Goal: Task Accomplishment & Management: Use online tool/utility

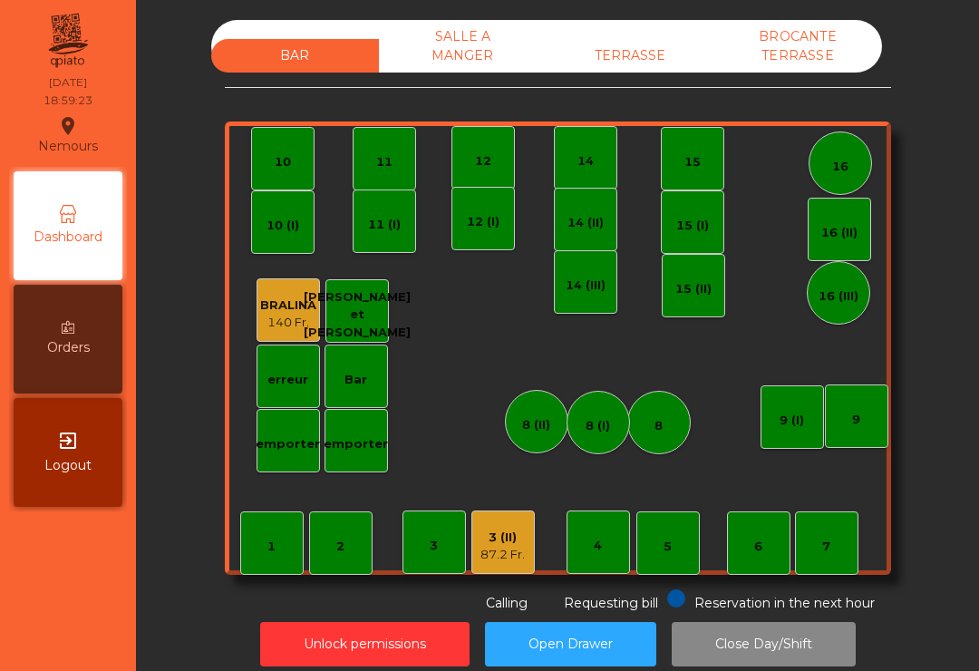
click at [643, 42] on div "TERRASSE" at bounding box center [630, 56] width 168 height 34
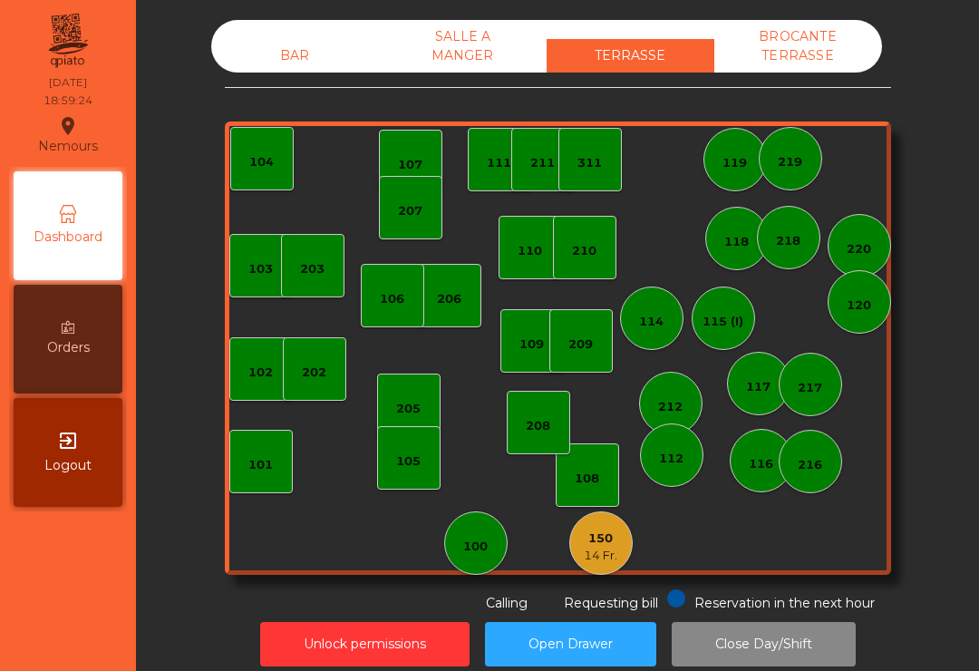
click at [618, 551] on div "150 14 Fr." at bounding box center [600, 542] width 63 height 63
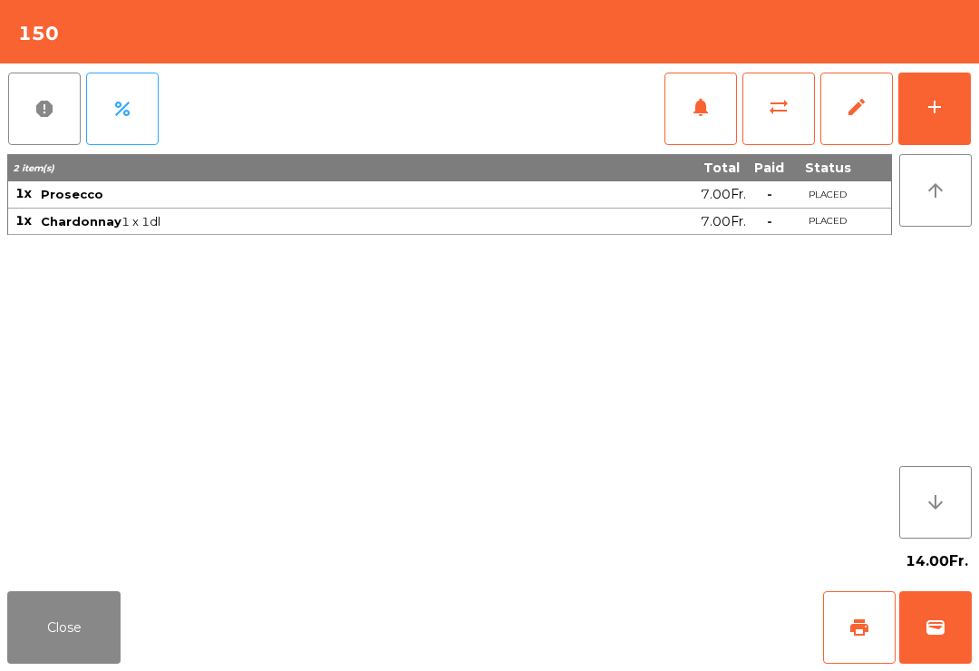
click at [845, 641] on button "print" at bounding box center [859, 627] width 72 height 72
click at [19, 639] on button "Close" at bounding box center [63, 627] width 113 height 72
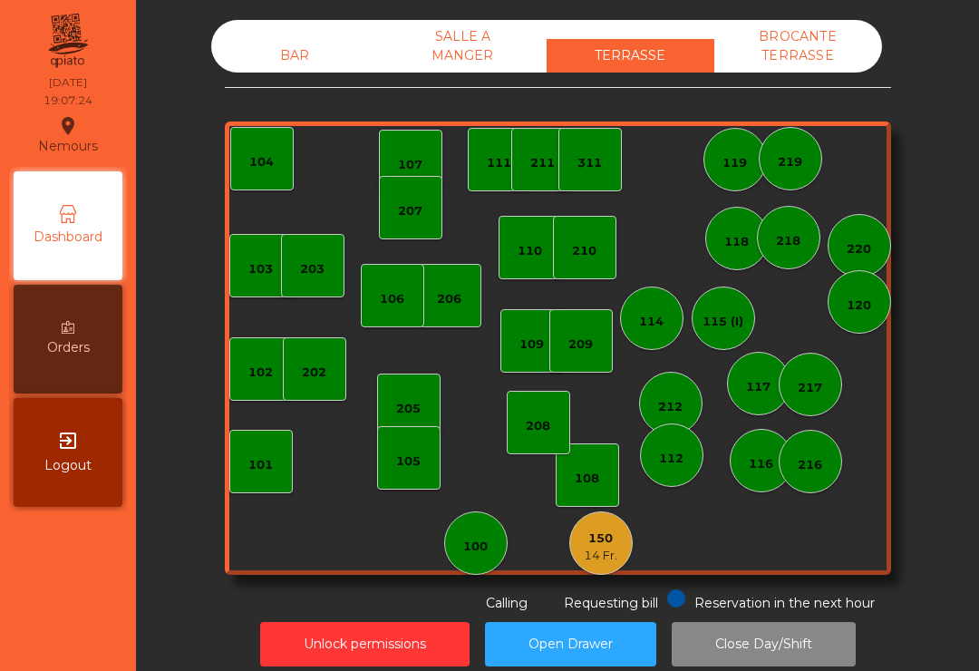
click at [484, 540] on div "100" at bounding box center [475, 546] width 24 height 18
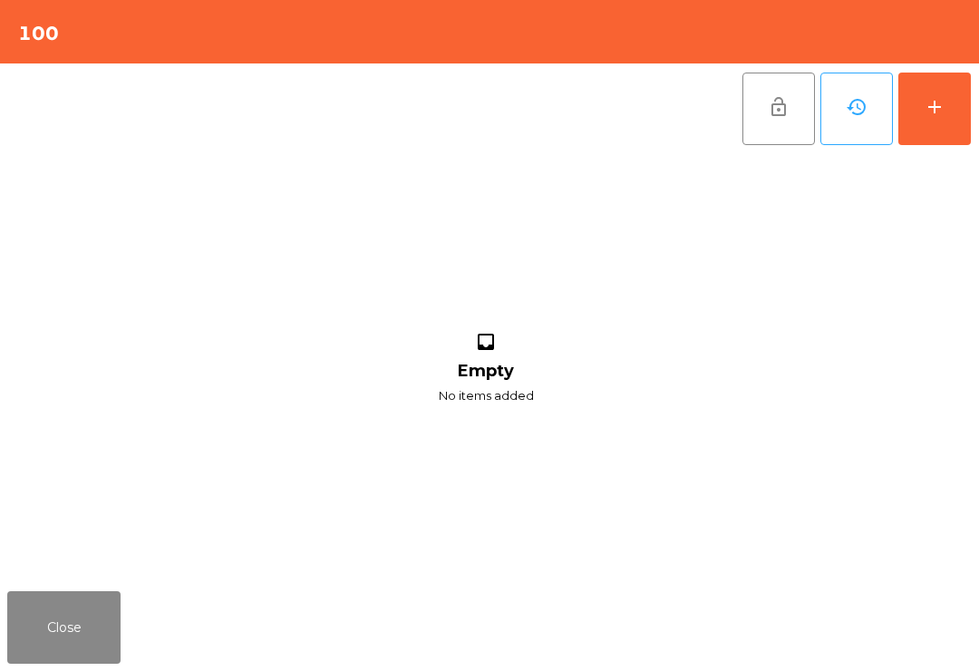
click at [943, 127] on button "add" at bounding box center [934, 108] width 72 height 72
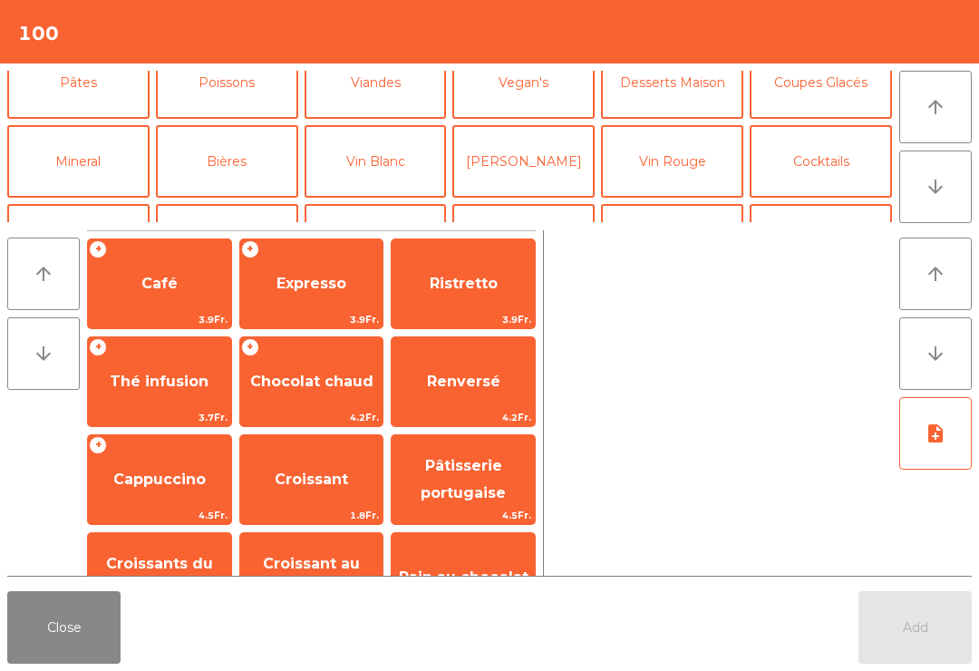
scroll to position [99, 0]
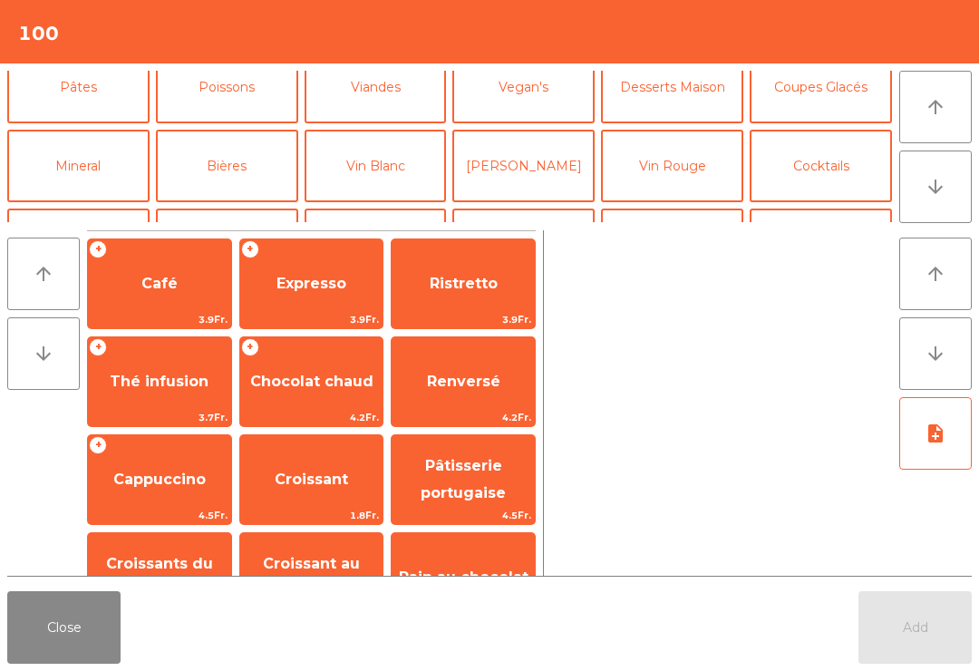
click at [826, 169] on button "Cocktails" at bounding box center [820, 166] width 142 height 72
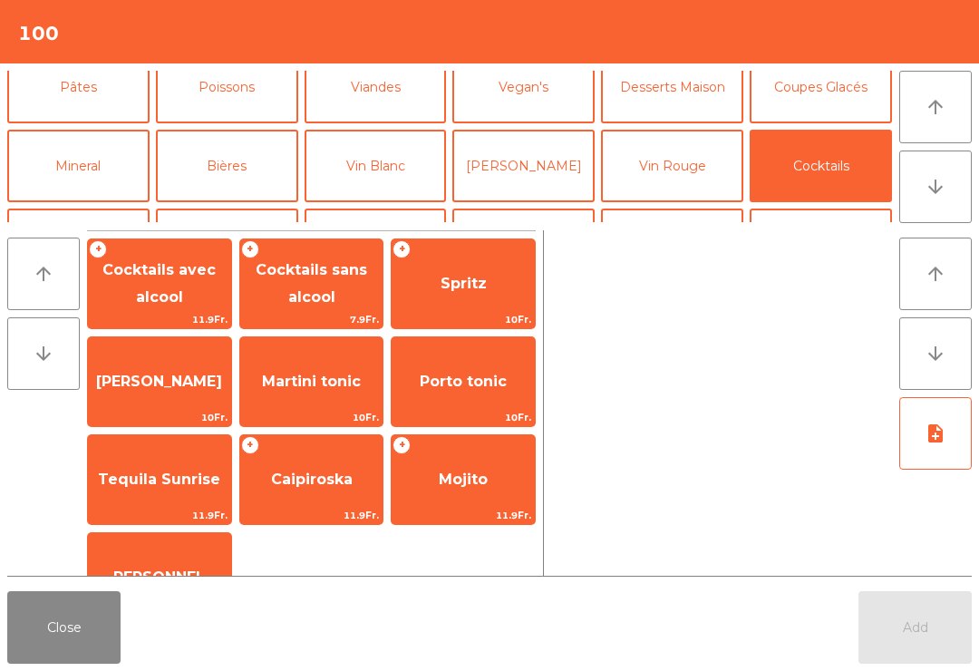
click at [475, 492] on span "Mojito" at bounding box center [462, 479] width 143 height 49
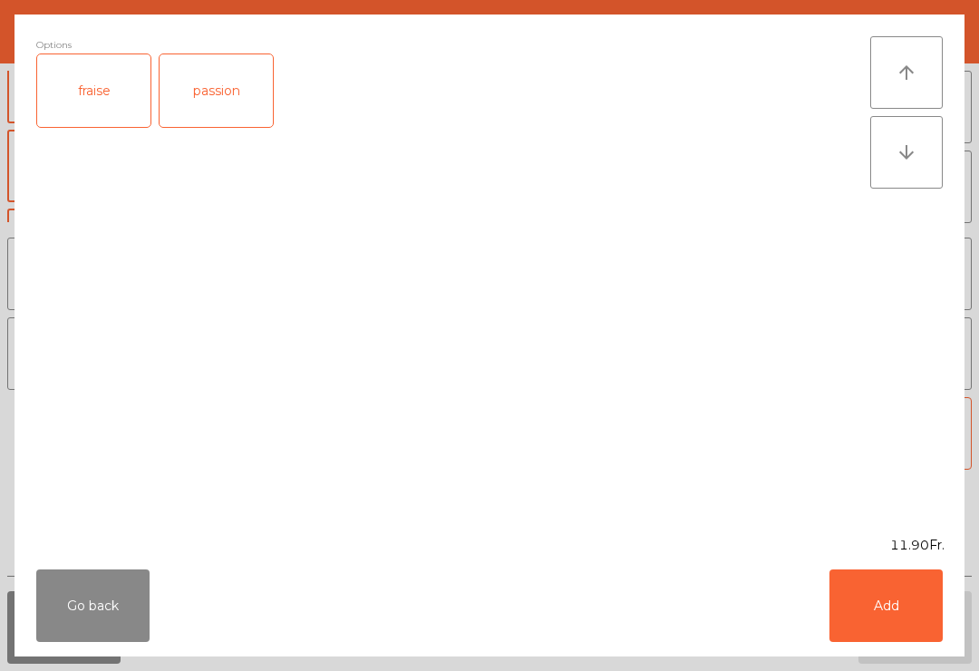
click at [234, 87] on div "passion" at bounding box center [215, 90] width 113 height 72
click at [899, 602] on button "Add" at bounding box center [885, 605] width 113 height 72
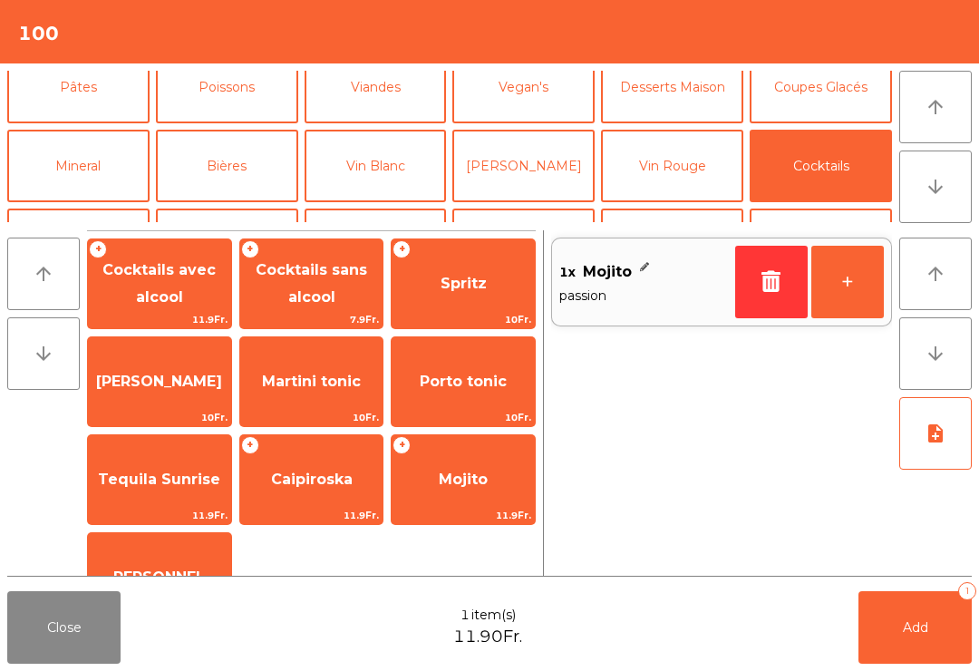
click at [332, 282] on span "Cocktails sans alcool" at bounding box center [311, 284] width 143 height 77
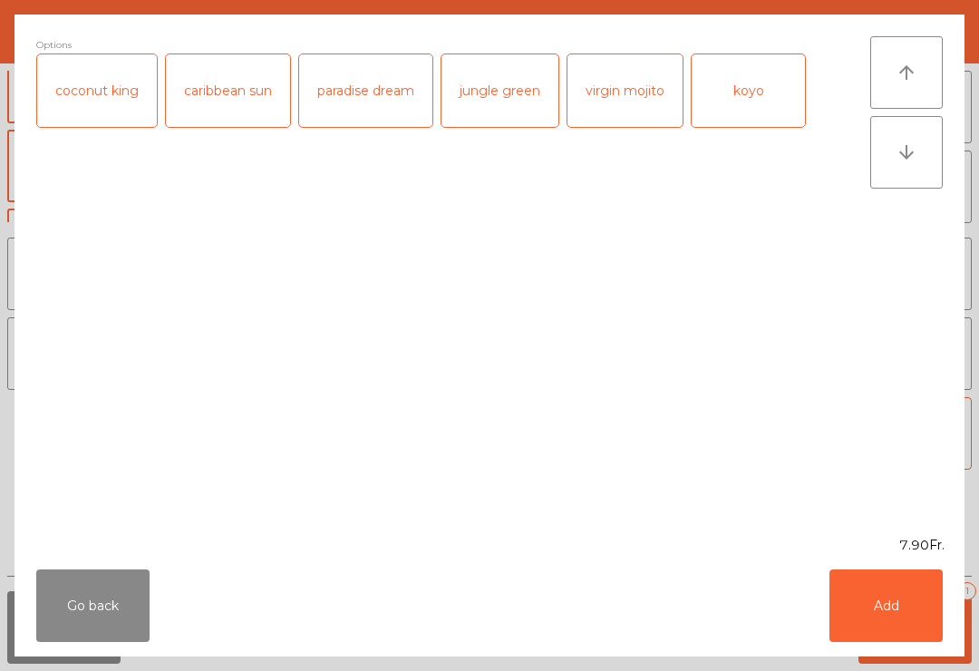
click at [772, 80] on div "koyo" at bounding box center [747, 90] width 113 height 72
click at [758, 109] on div "koyo" at bounding box center [747, 90] width 113 height 72
click at [626, 99] on div "virgin mojito" at bounding box center [624, 90] width 115 height 72
click at [866, 641] on button "Add" at bounding box center [885, 605] width 113 height 72
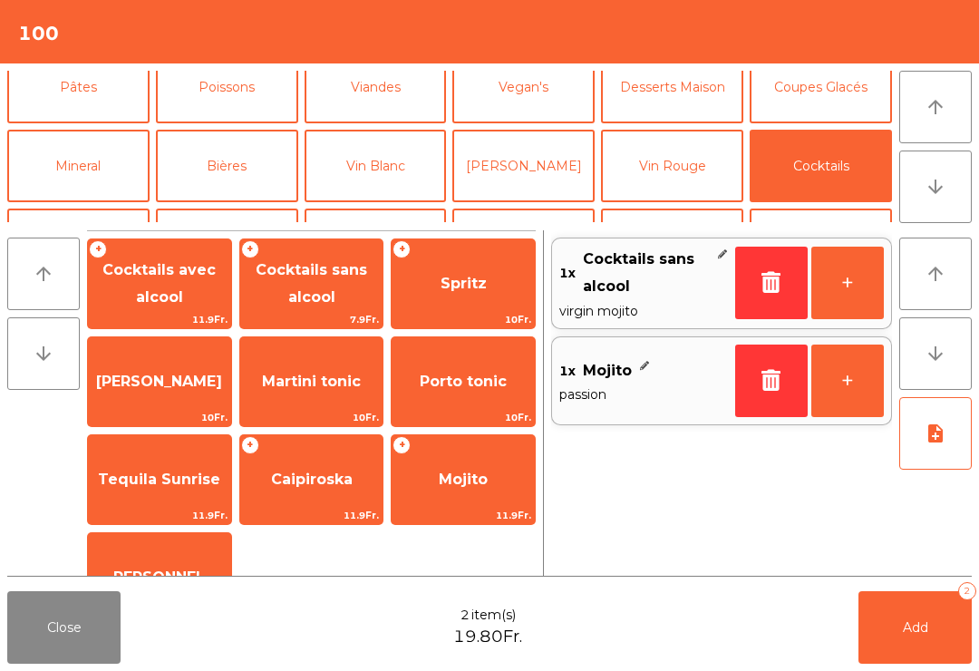
click at [254, 167] on button "Bières" at bounding box center [227, 166] width 142 height 72
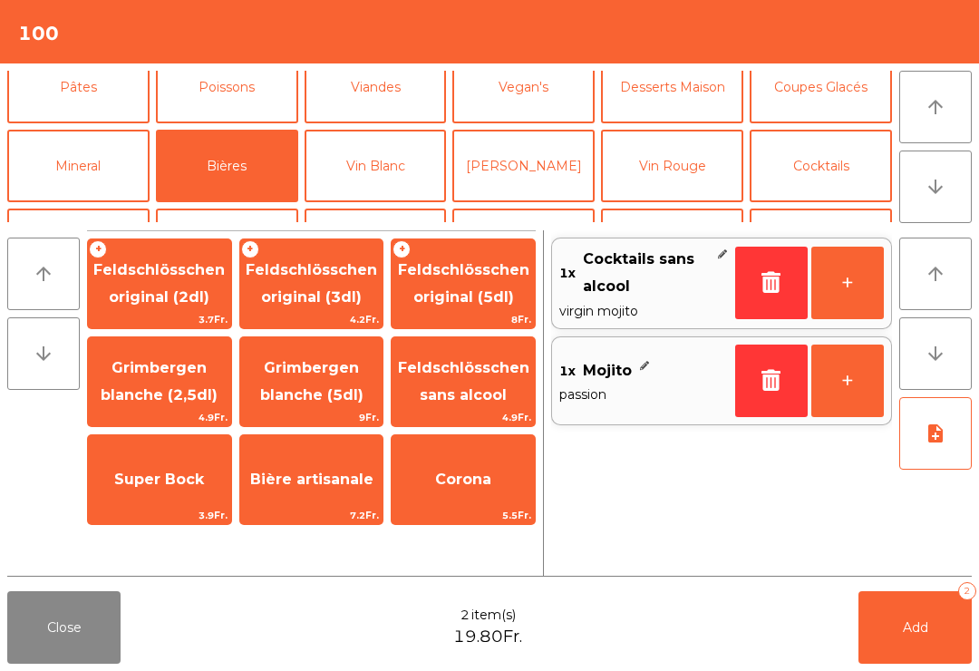
click at [132, 391] on span "Grimbergen blanche (2,5dl)" at bounding box center [159, 381] width 117 height 44
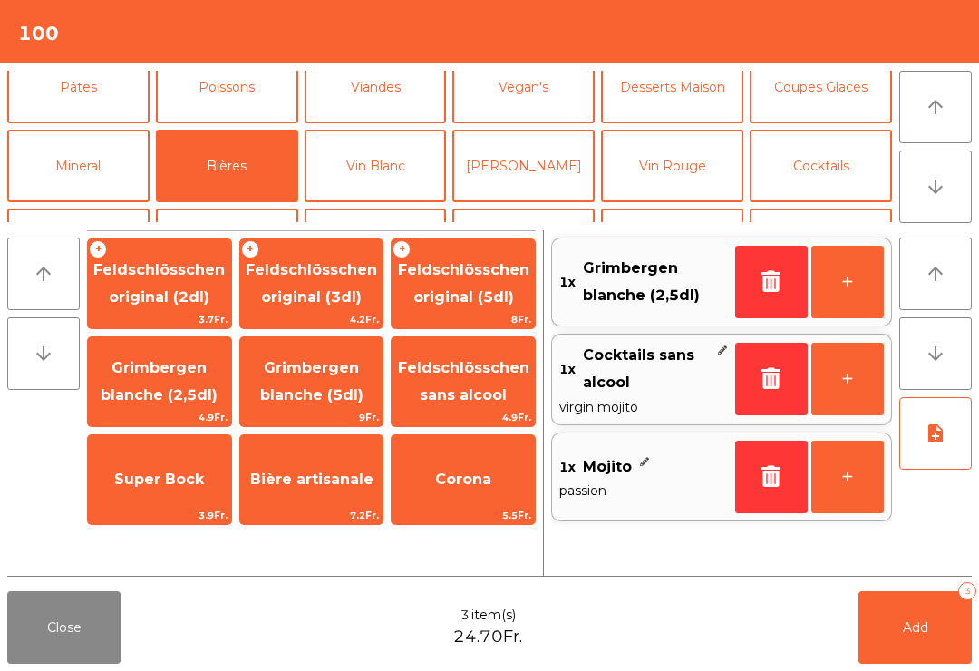
click at [950, 624] on button "Add 3" at bounding box center [914, 627] width 113 height 72
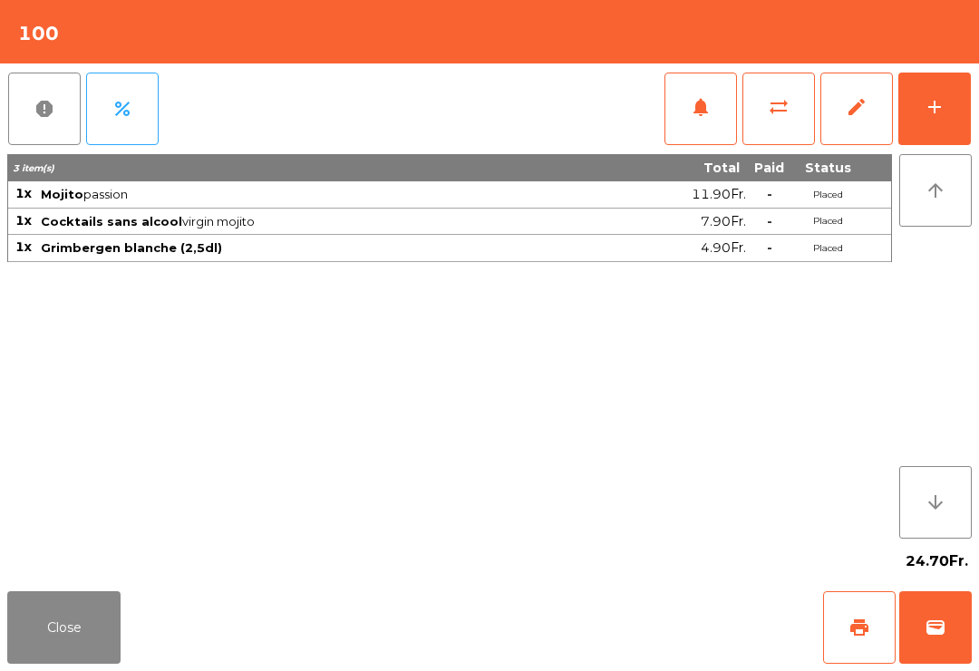
click at [44, 662] on button "Close" at bounding box center [63, 627] width 113 height 72
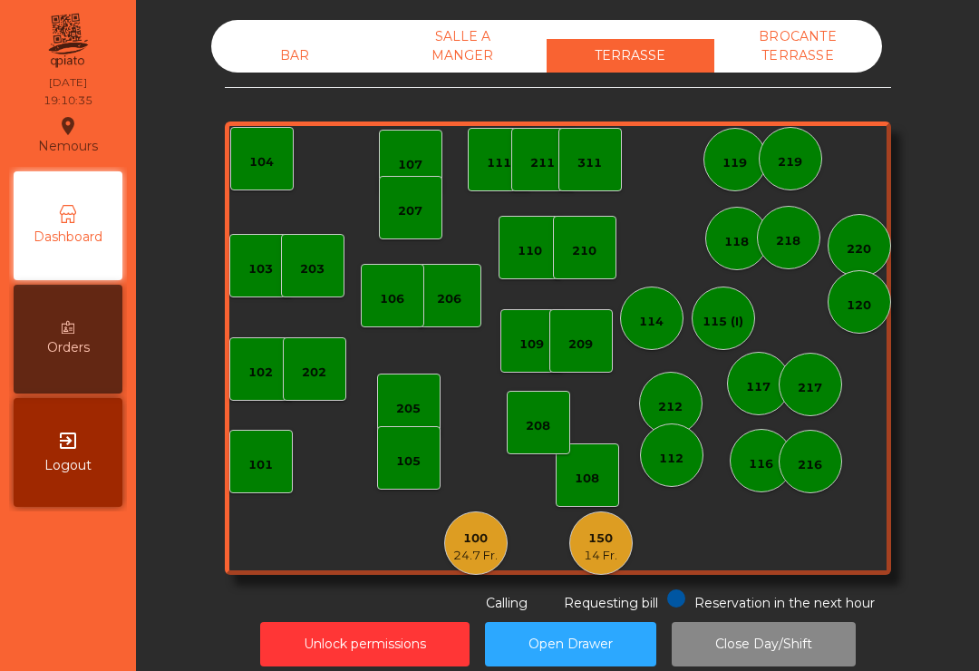
click at [319, 53] on div "BAR" at bounding box center [295, 56] width 168 height 34
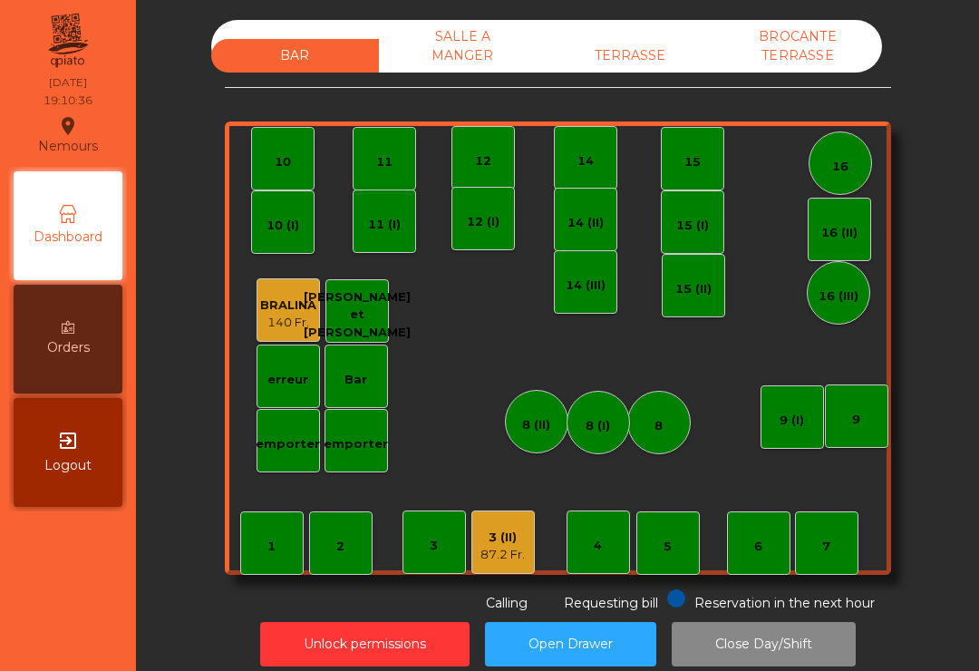
click at [489, 154] on div "12" at bounding box center [483, 161] width 16 height 18
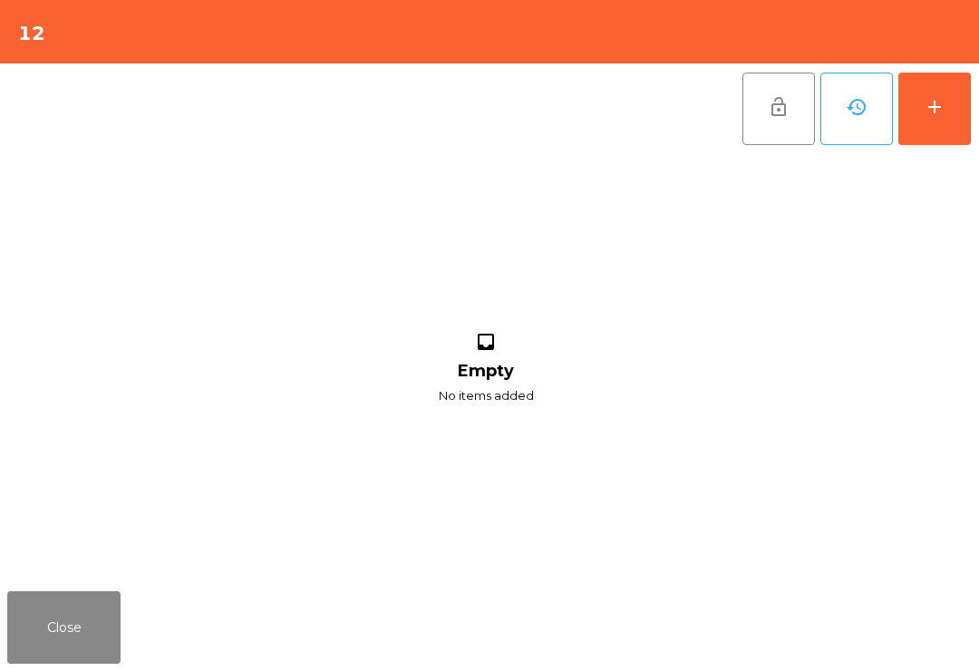
click at [936, 112] on div "add" at bounding box center [934, 107] width 22 height 22
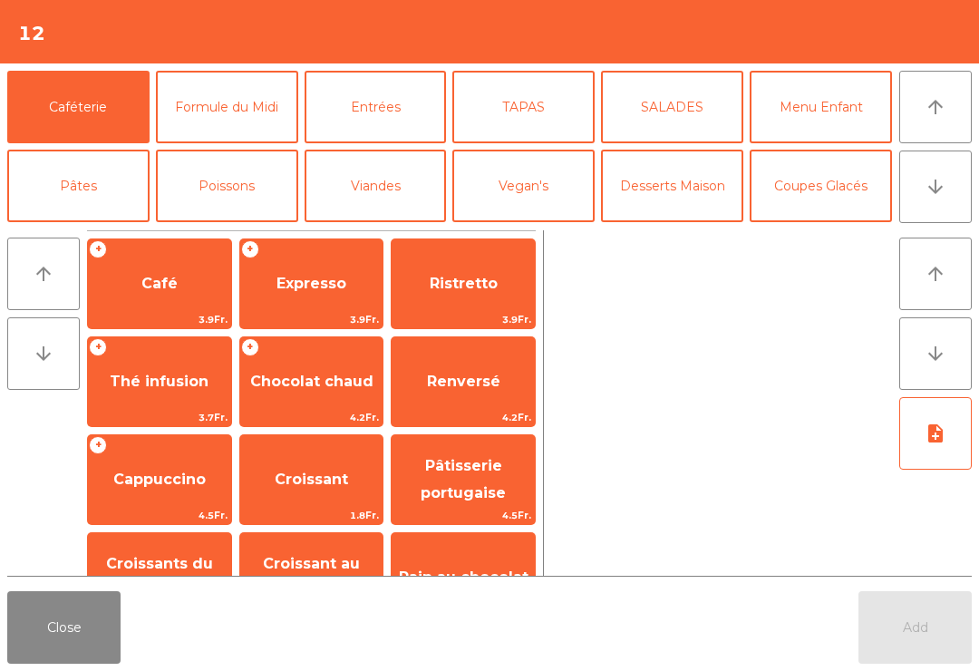
scroll to position [111, 0]
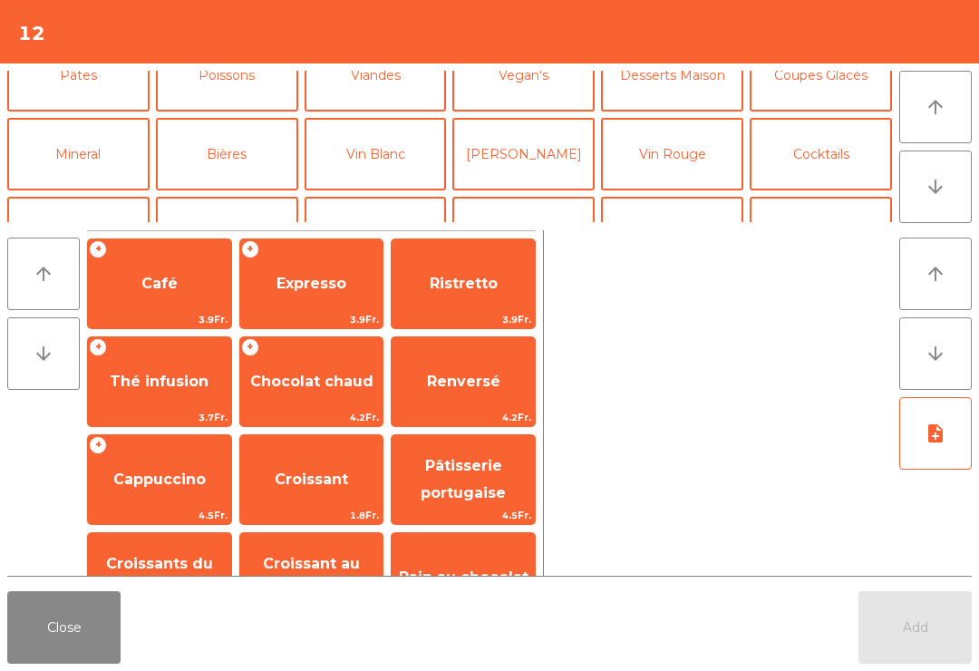
click at [237, 197] on button "Digestifs" at bounding box center [227, 233] width 142 height 72
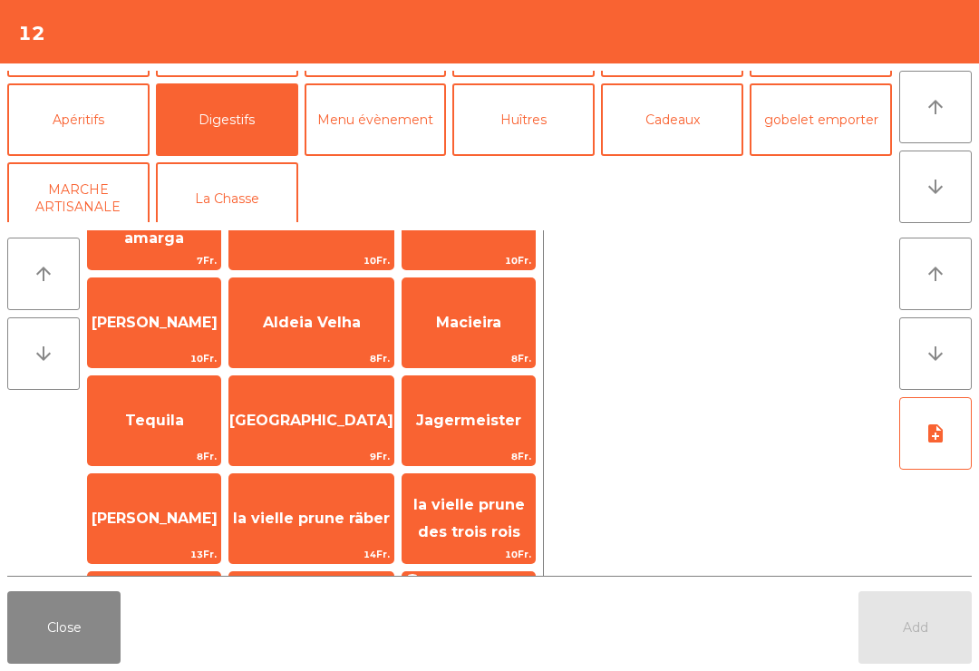
scroll to position [397, 0]
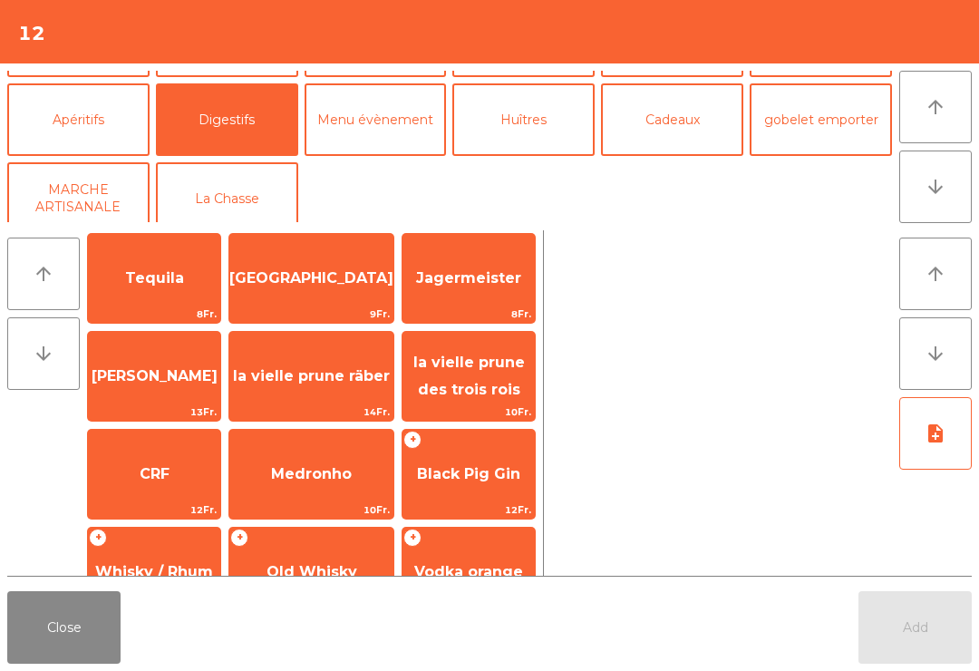
click at [469, 488] on span "Black Pig Gin" at bounding box center [468, 473] width 132 height 49
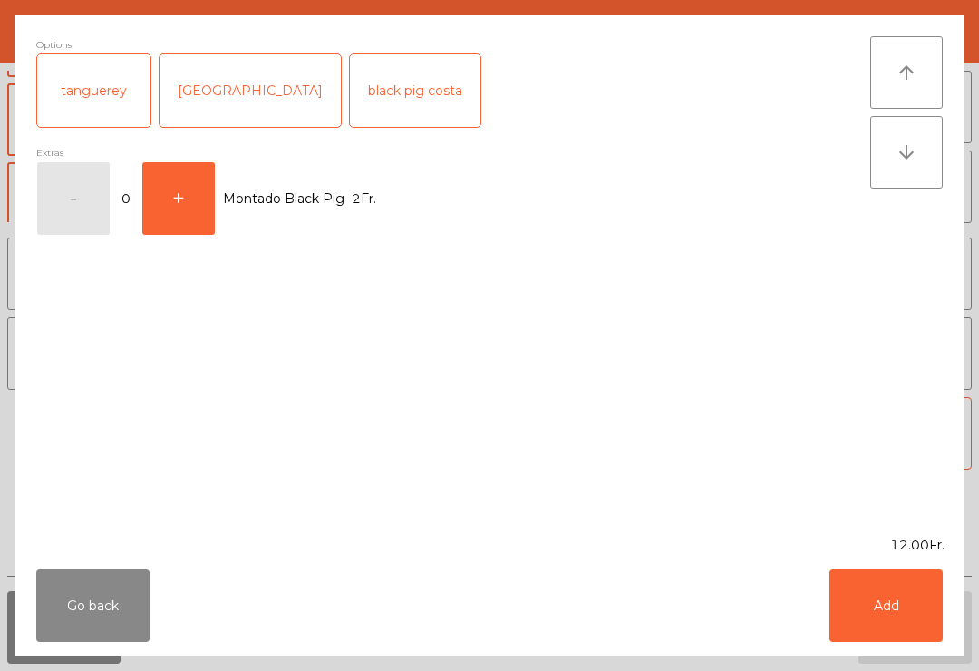
click at [907, 618] on button "Add" at bounding box center [885, 605] width 113 height 72
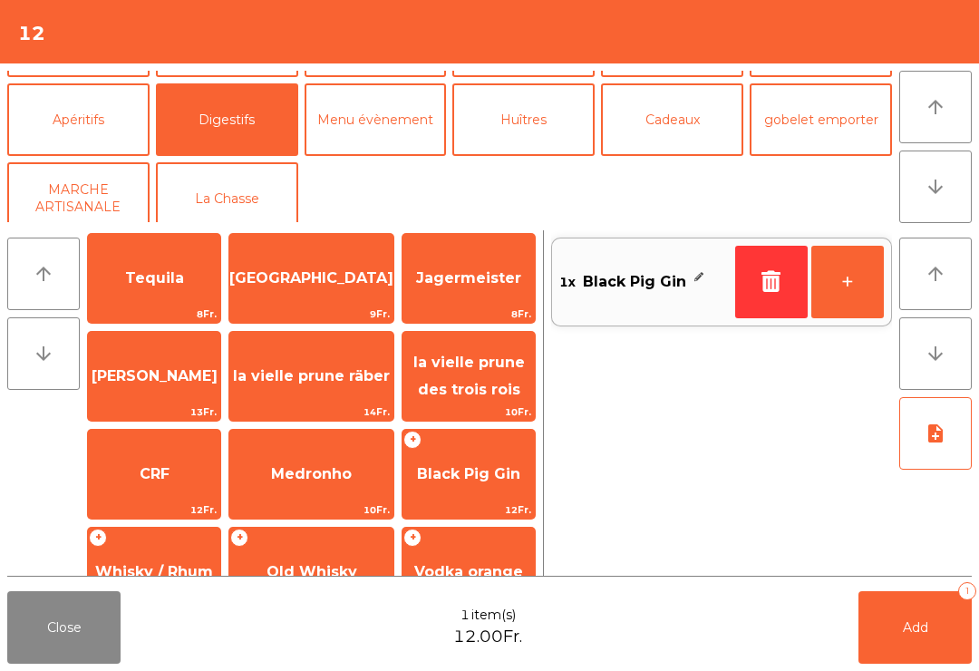
scroll to position [72, 0]
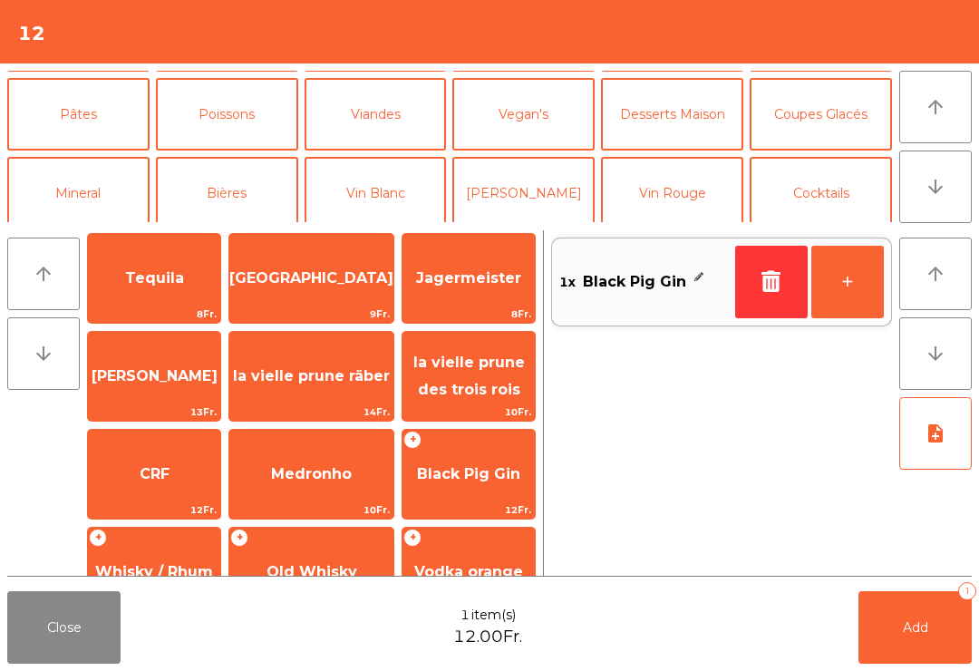
click at [252, 189] on button "Bières" at bounding box center [227, 193] width 142 height 72
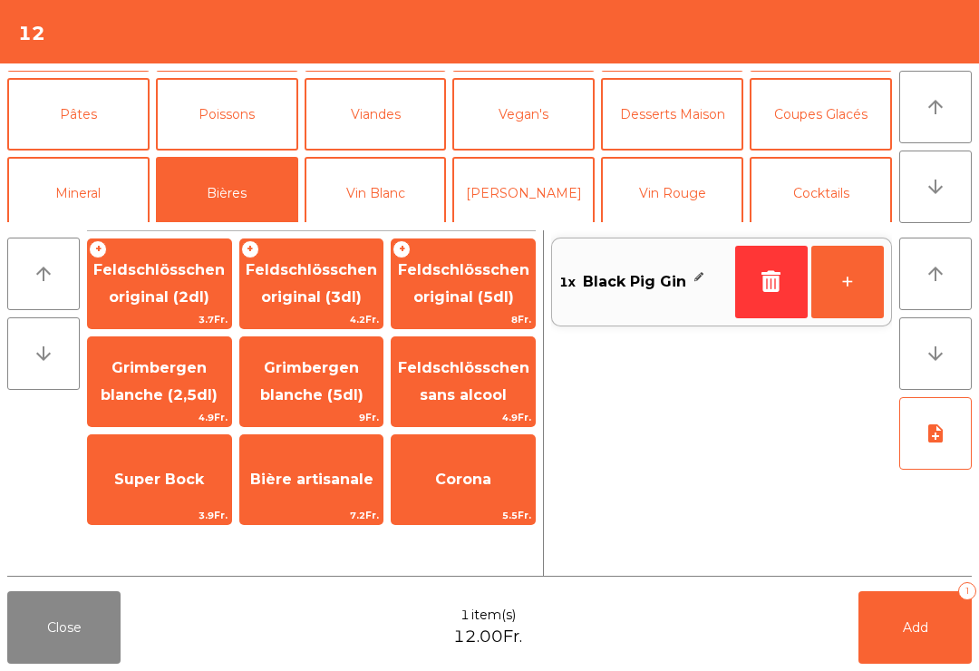
scroll to position [0, 0]
click at [353, 269] on span "Feldschlösschen original (3dl)" at bounding box center [311, 283] width 131 height 44
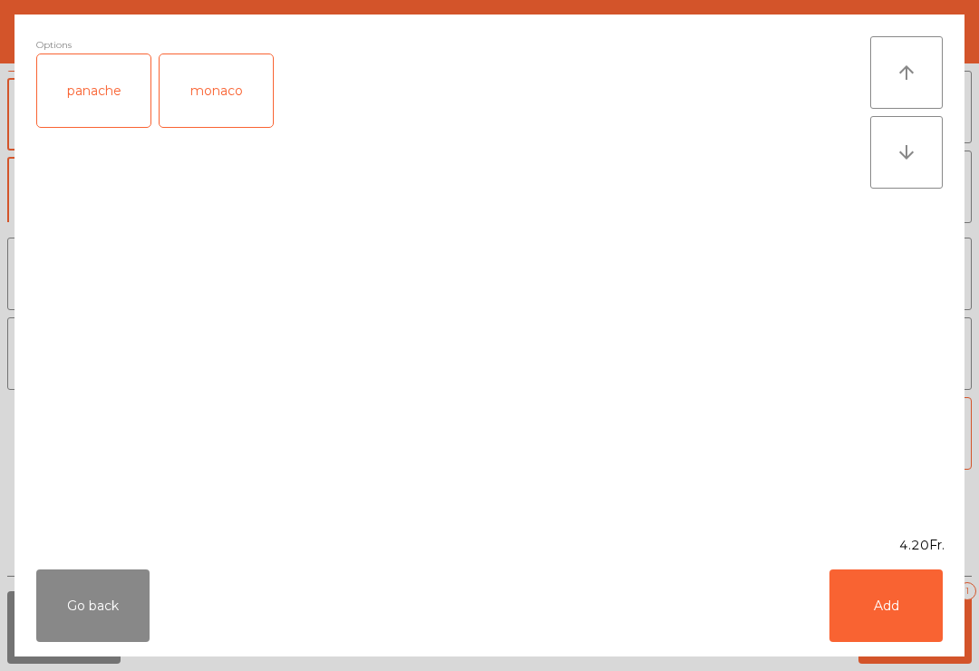
click at [863, 601] on button "Add" at bounding box center [885, 605] width 113 height 72
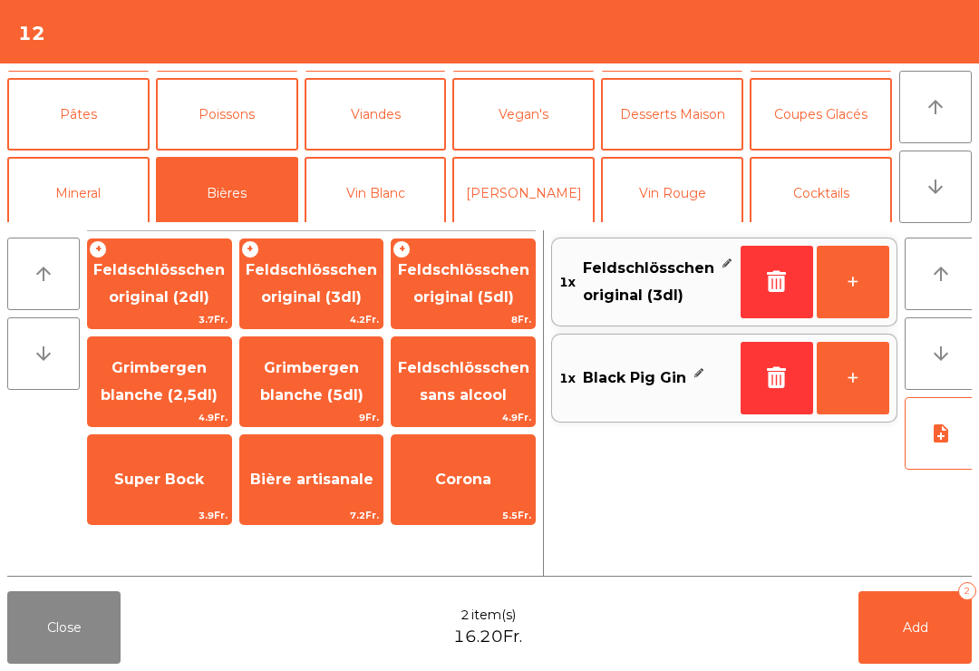
click at [936, 618] on button "Add 2" at bounding box center [914, 627] width 113 height 72
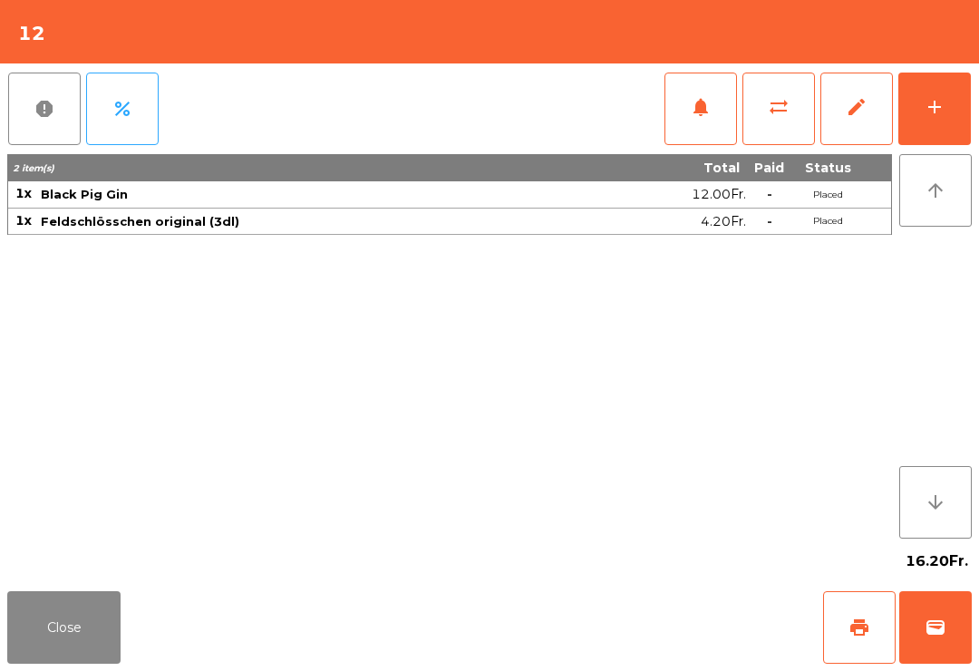
click at [92, 651] on button "Close" at bounding box center [63, 627] width 113 height 72
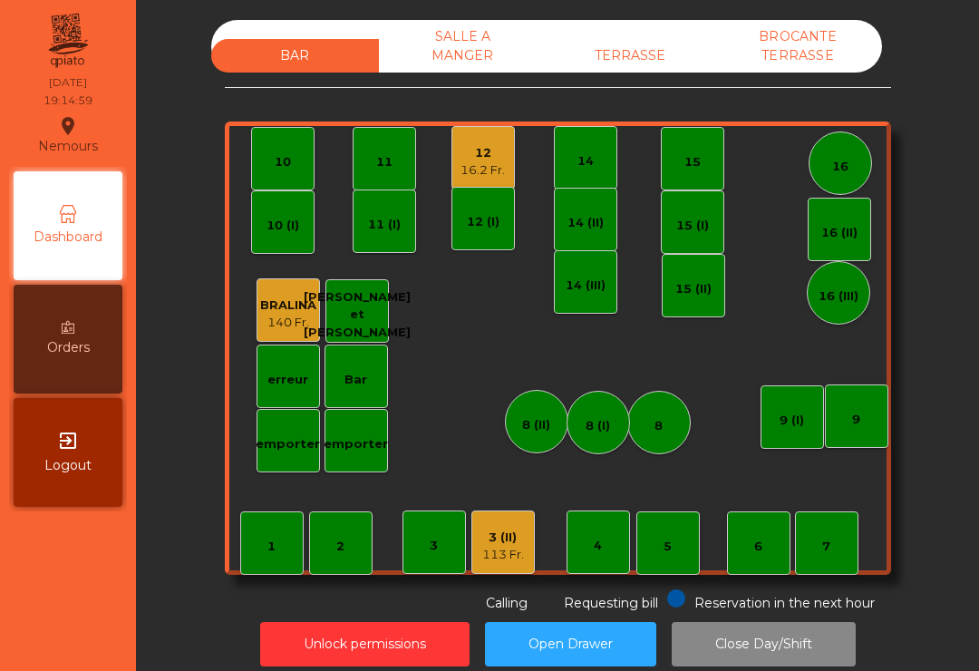
click at [480, 152] on div "12" at bounding box center [482, 153] width 44 height 18
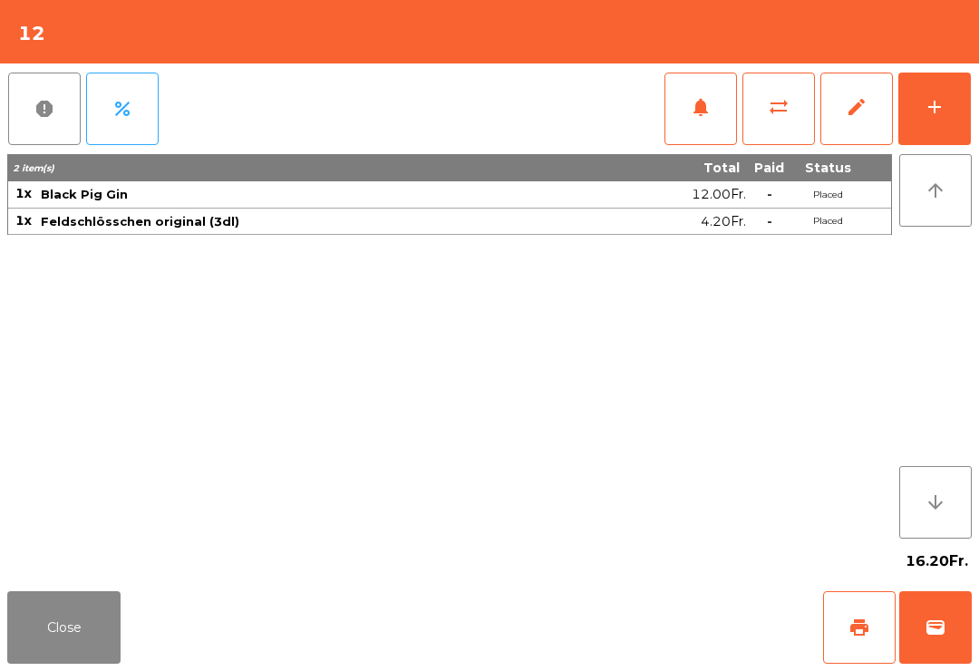
click at [950, 66] on div "notifications sync_alt edit add" at bounding box center [817, 108] width 308 height 91
click at [950, 113] on button "add" at bounding box center [934, 108] width 72 height 72
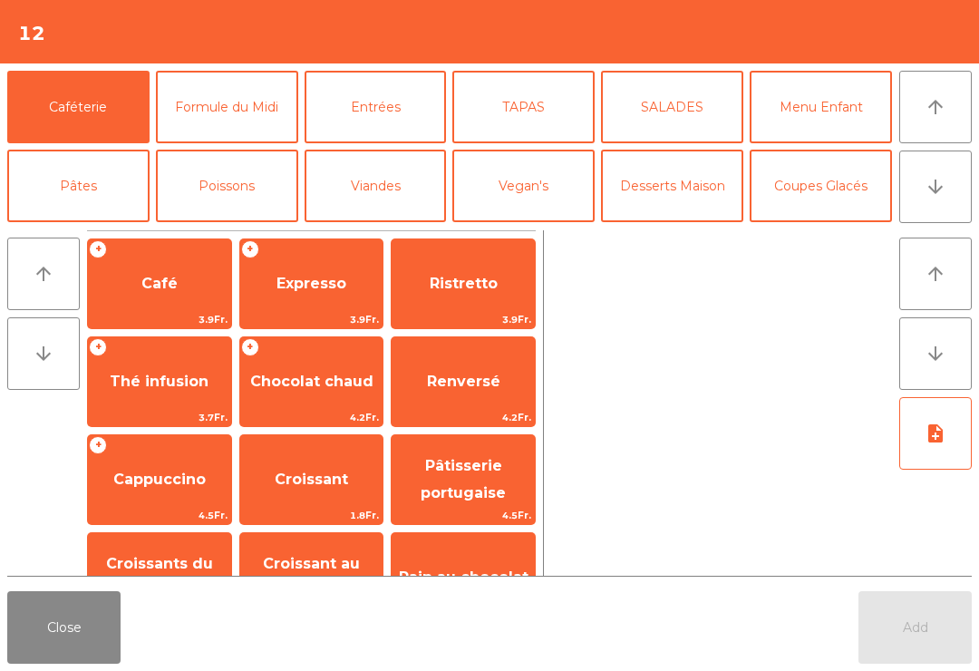
click at [526, 109] on button "TAPAS" at bounding box center [523, 107] width 142 height 72
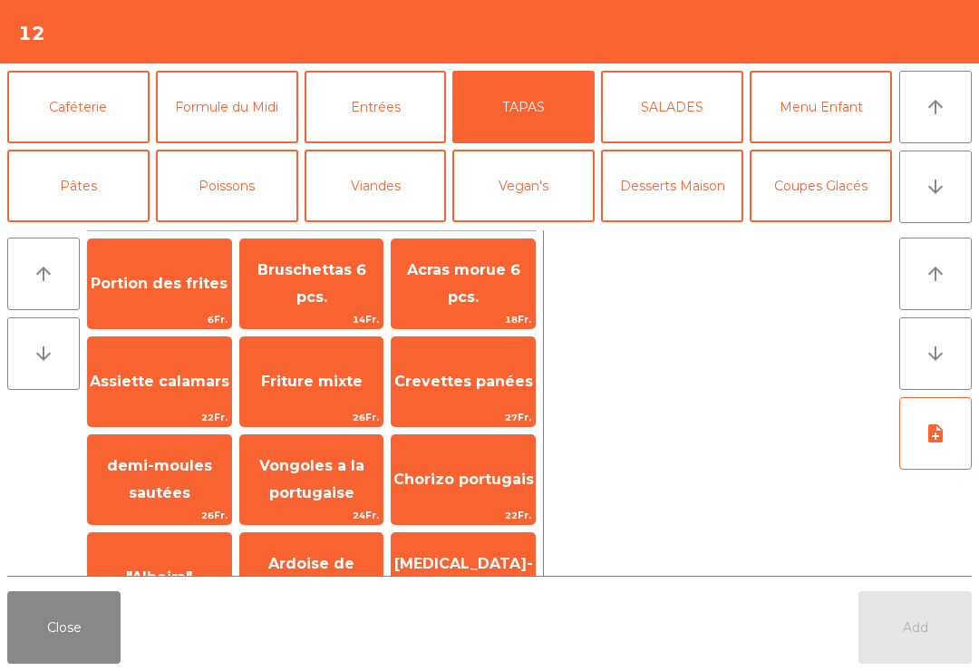
click at [470, 257] on span "Acras morue 6 pcs." at bounding box center [462, 284] width 143 height 77
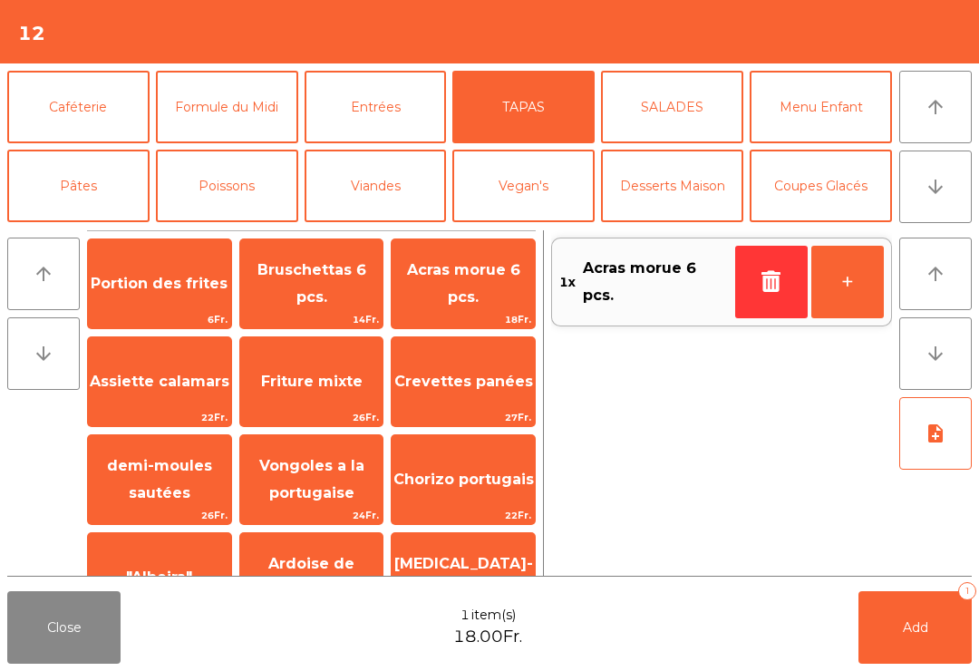
click at [943, 621] on button "Add 1" at bounding box center [914, 627] width 113 height 72
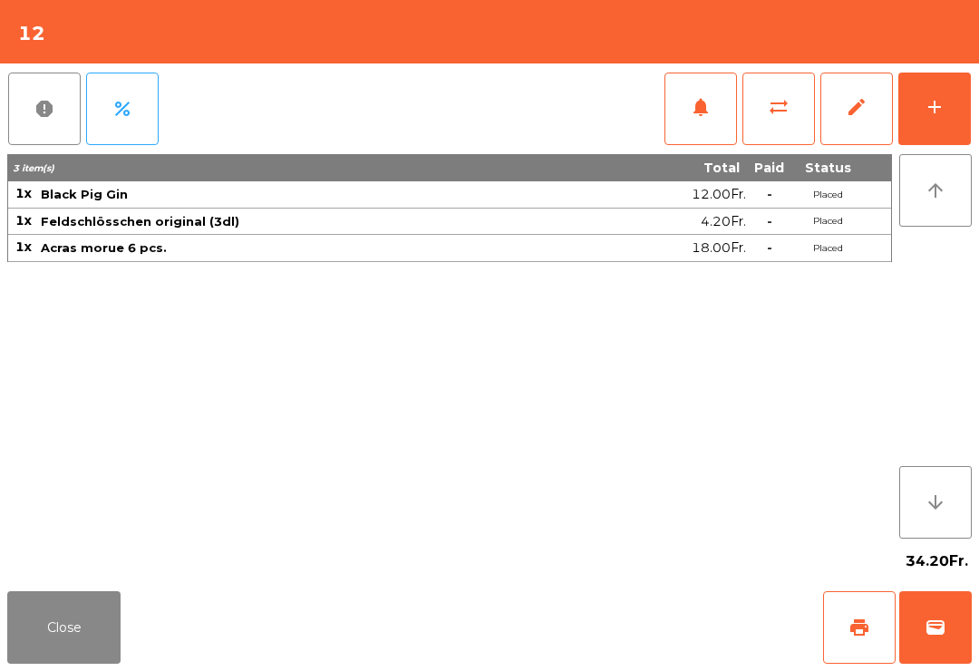
click at [59, 640] on button "Close" at bounding box center [63, 627] width 113 height 72
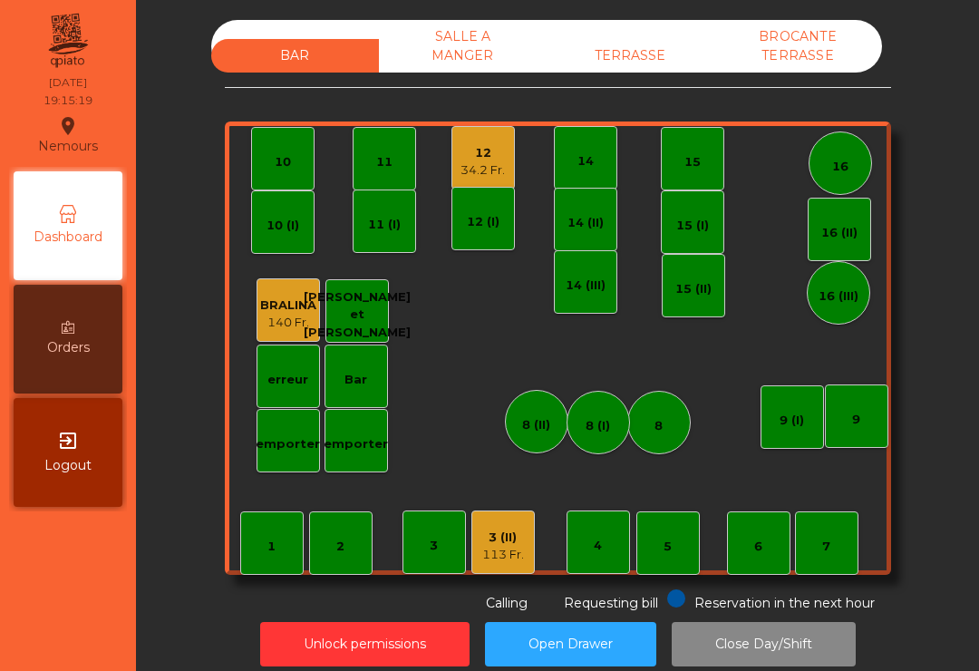
click at [310, 72] on div "BAR" at bounding box center [295, 56] width 168 height 34
click at [627, 39] on div "TERRASSE" at bounding box center [630, 56] width 168 height 34
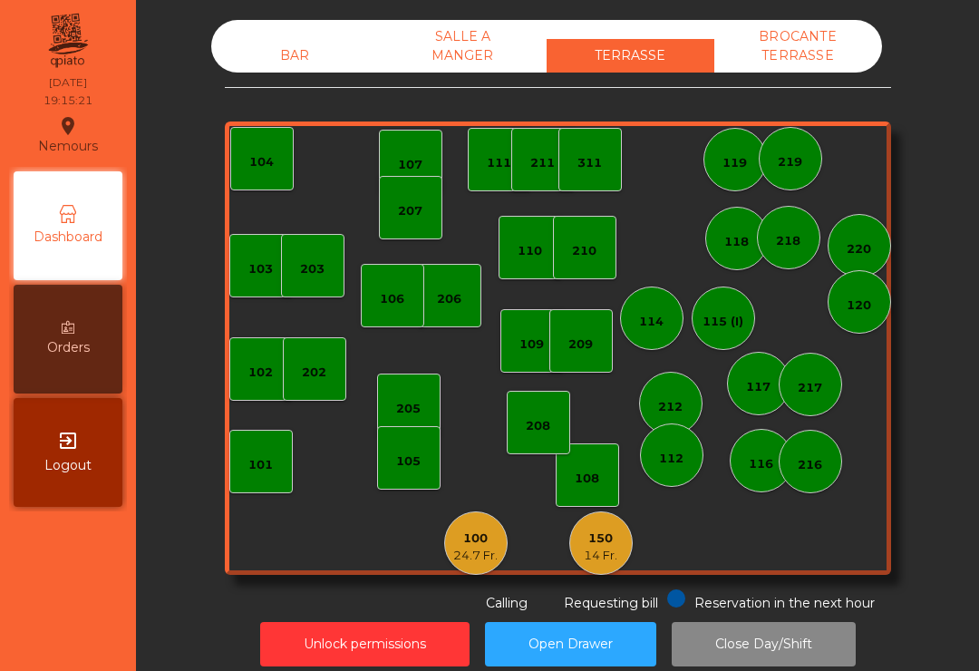
click at [610, 538] on div "150" at bounding box center [601, 538] width 34 height 18
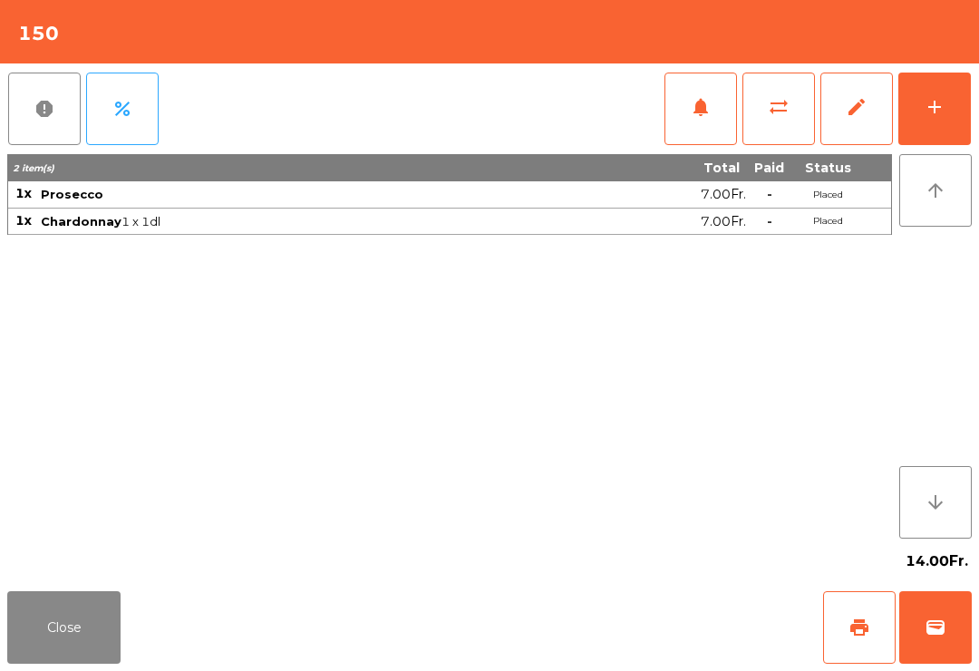
click at [926, 621] on span "wallet" at bounding box center [935, 627] width 22 height 22
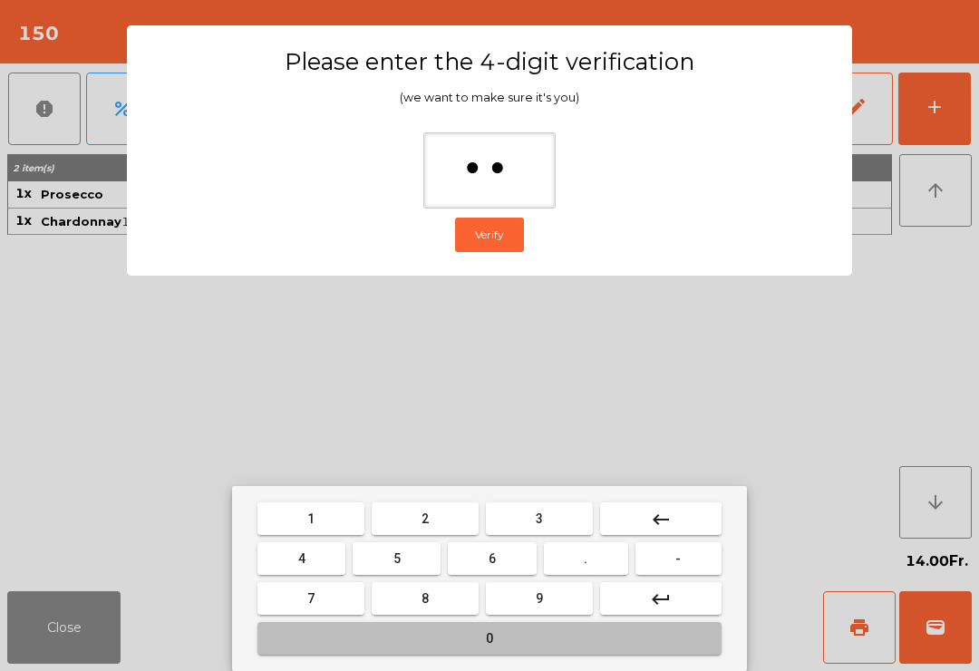
type input "***"
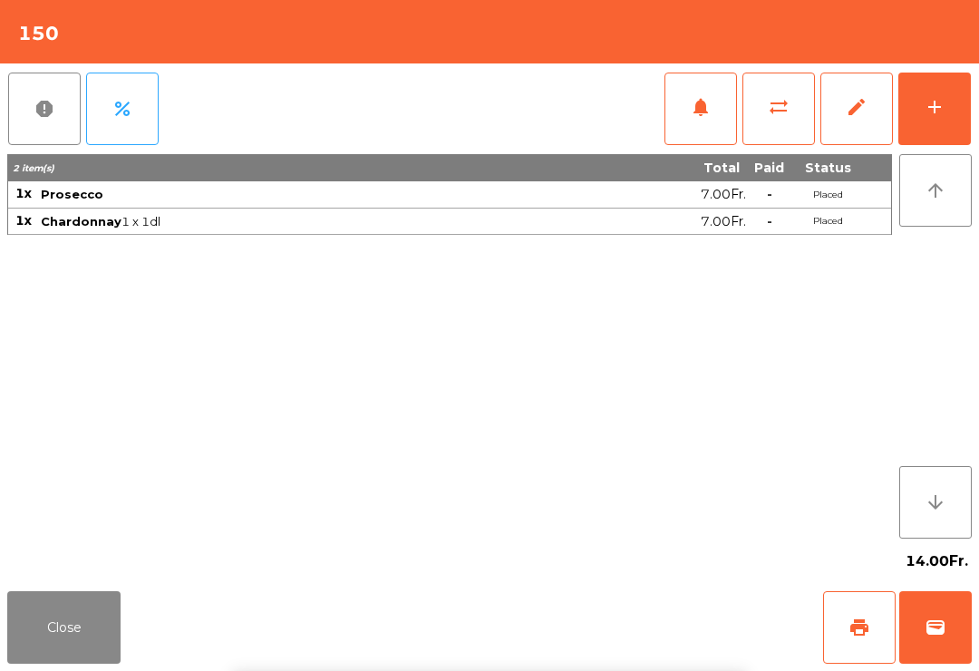
click at [546, 644] on div "Close print wallet" at bounding box center [489, 627] width 979 height 87
click at [545, 643] on div "Close print wallet" at bounding box center [489, 627] width 979 height 87
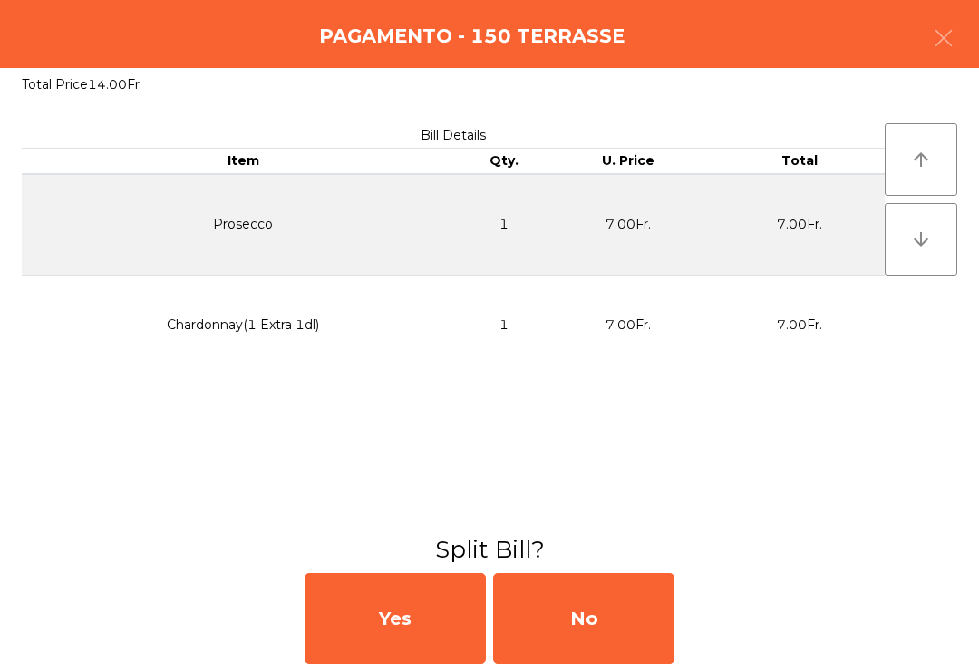
click at [571, 640] on div "No" at bounding box center [583, 618] width 181 height 91
click at [575, 638] on div "MB" at bounding box center [583, 618] width 181 height 91
click at [621, 618] on div "No" at bounding box center [583, 618] width 181 height 91
click at [663, 613] on div "No" at bounding box center [583, 618] width 181 height 91
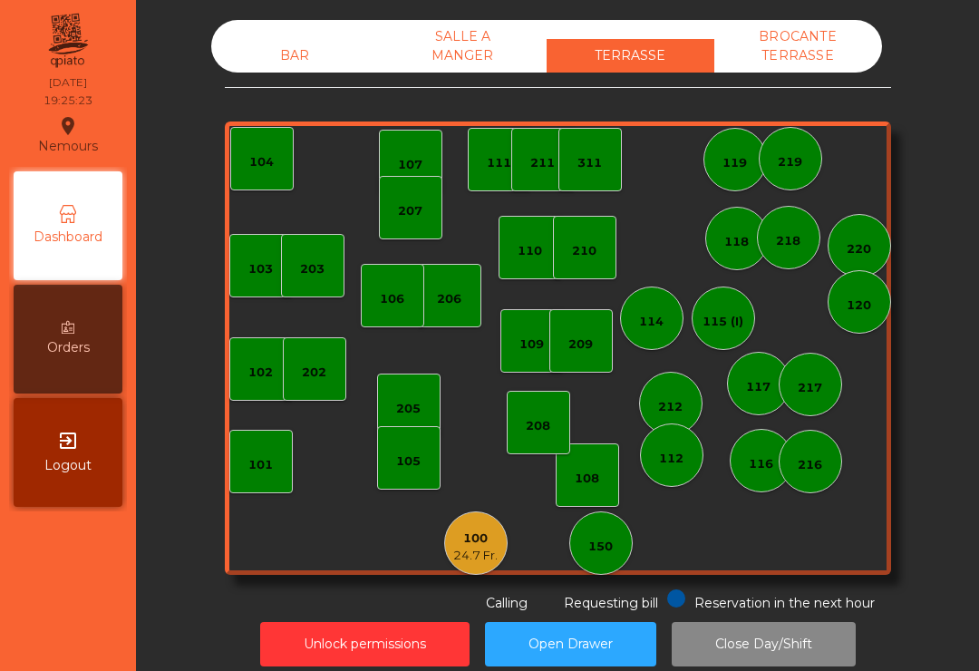
click at [256, 34] on div "BAR SALLE A MANGER TERRASSE BROCANTE TERRASSE" at bounding box center [546, 46] width 671 height 53
click at [323, 43] on div "BAR" at bounding box center [295, 56] width 168 height 34
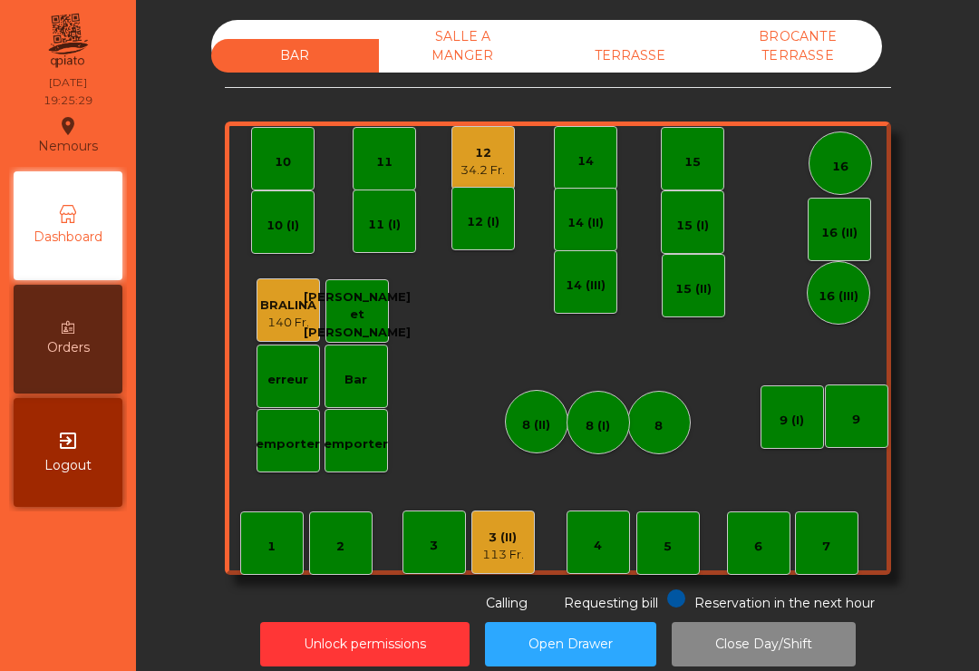
click at [502, 544] on div "3 (II)" at bounding box center [503, 537] width 42 height 18
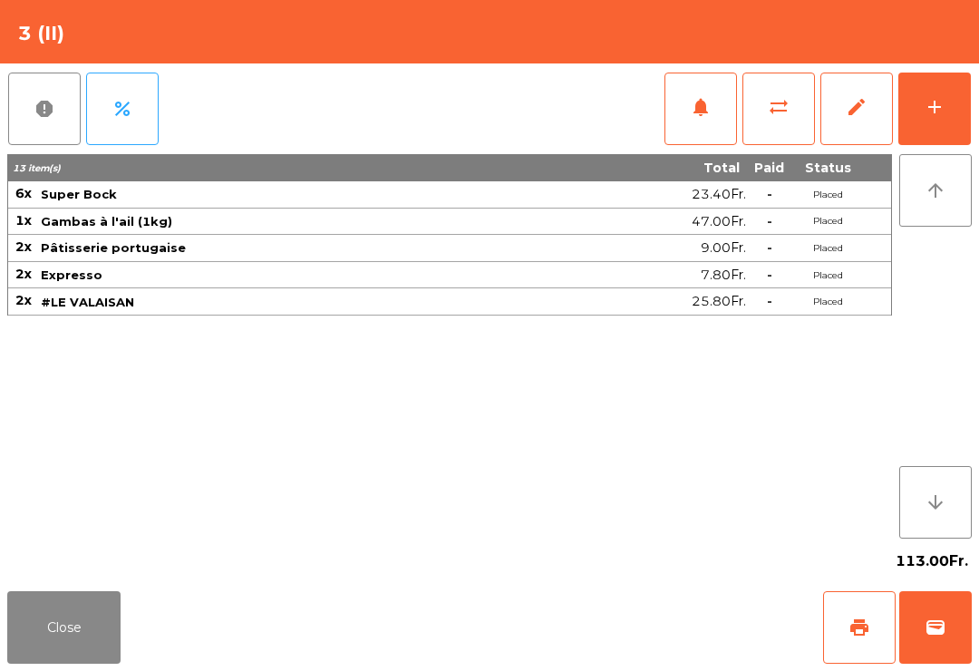
click at [843, 636] on button "print" at bounding box center [859, 627] width 72 height 72
click at [71, 658] on button "Close" at bounding box center [63, 627] width 113 height 72
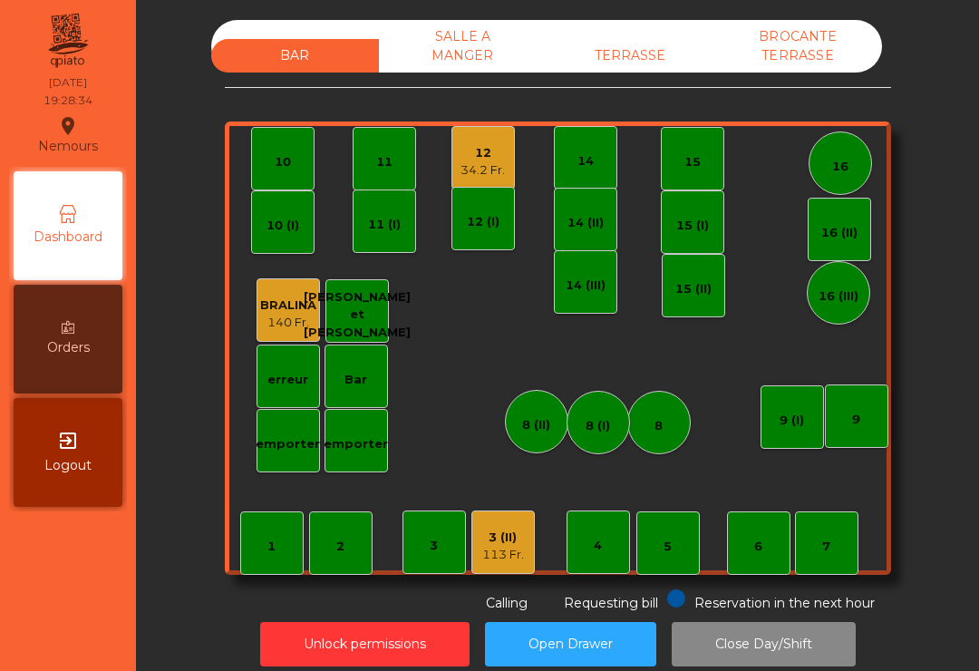
click at [487, 153] on div "12" at bounding box center [482, 153] width 44 height 18
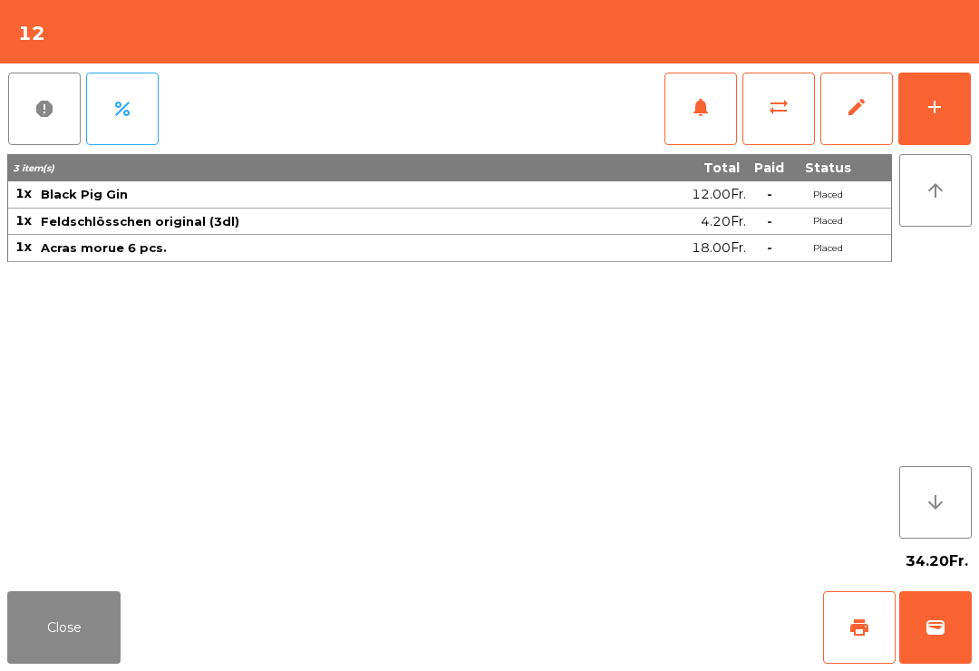
click at [945, 107] on button "add" at bounding box center [934, 108] width 72 height 72
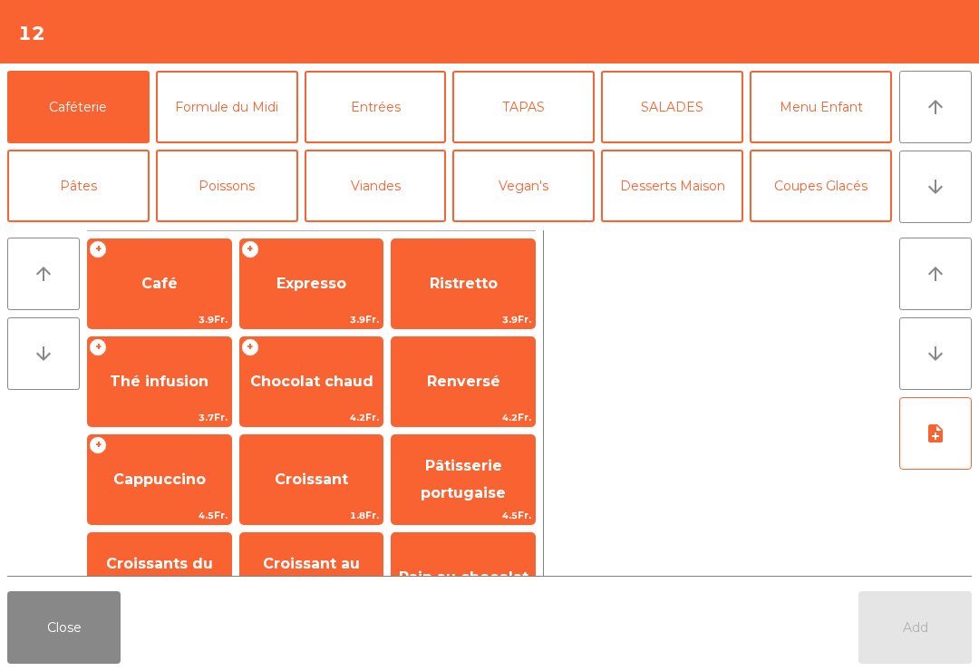
click at [247, 179] on button "Poissons" at bounding box center [227, 186] width 142 height 72
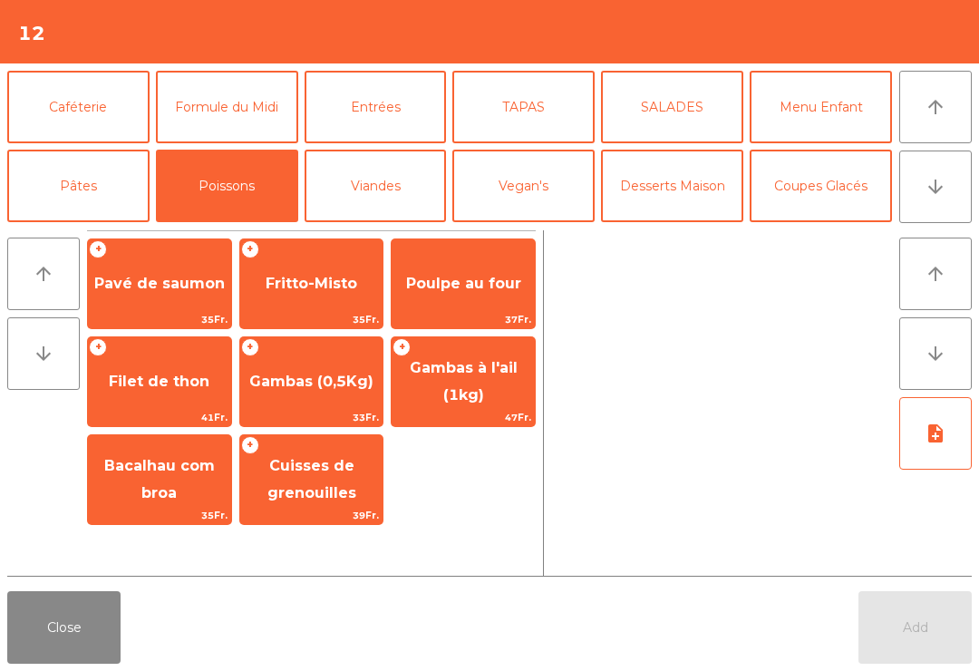
click at [477, 313] on span "37Fr." at bounding box center [462, 319] width 143 height 17
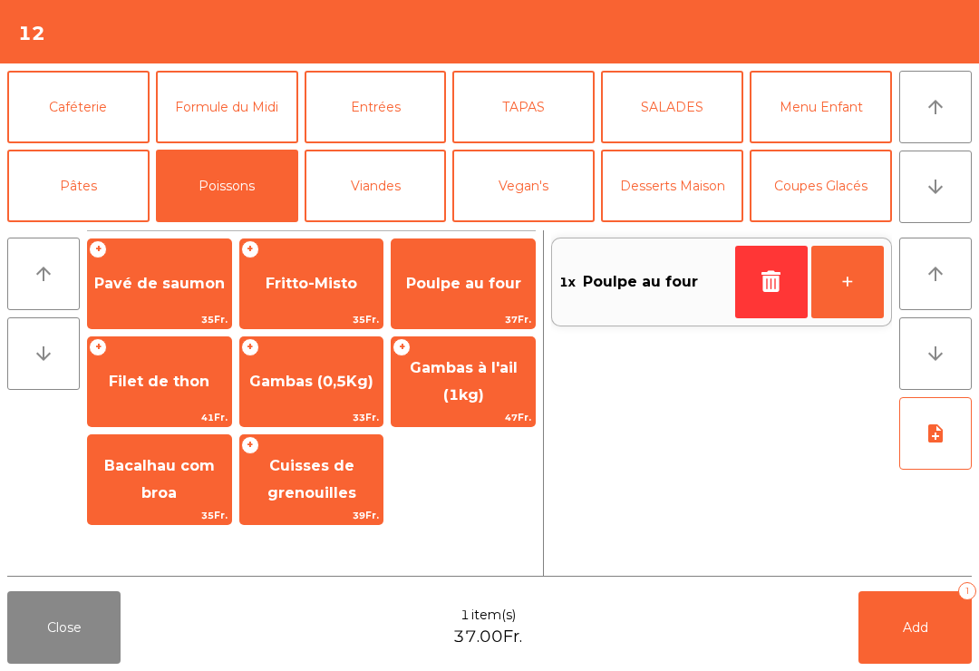
click at [183, 499] on span "Bacalhau com broa" at bounding box center [159, 479] width 143 height 77
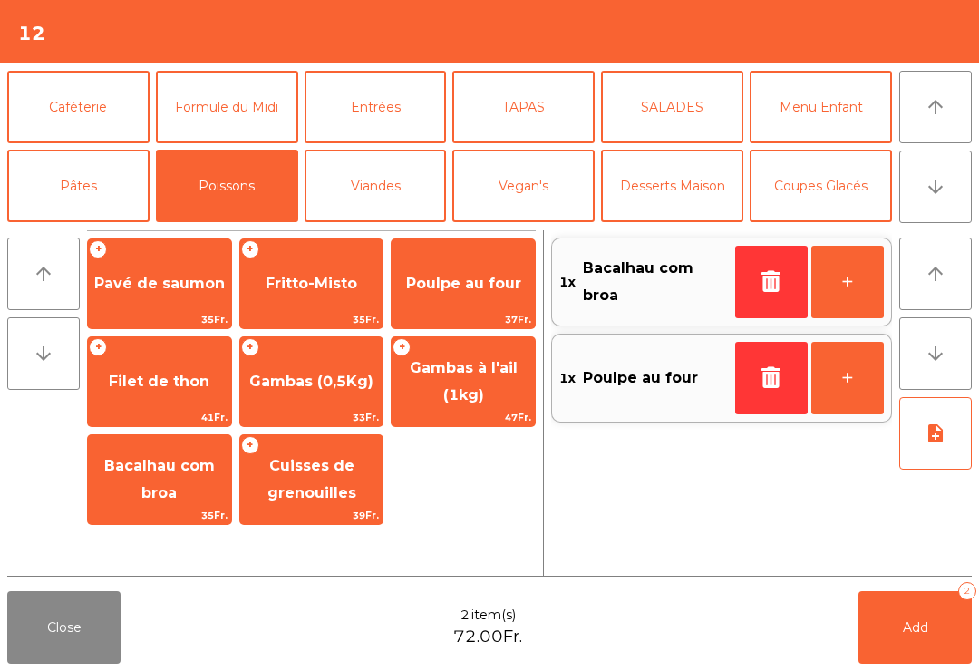
click at [950, 451] on button "note_add" at bounding box center [935, 433] width 72 height 72
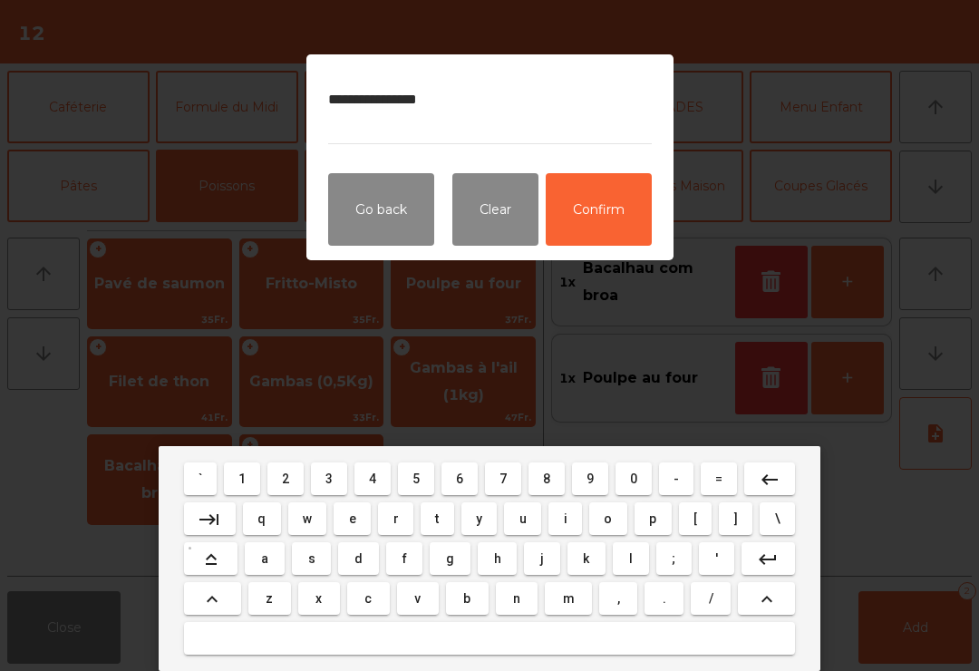
type textarea "**********"
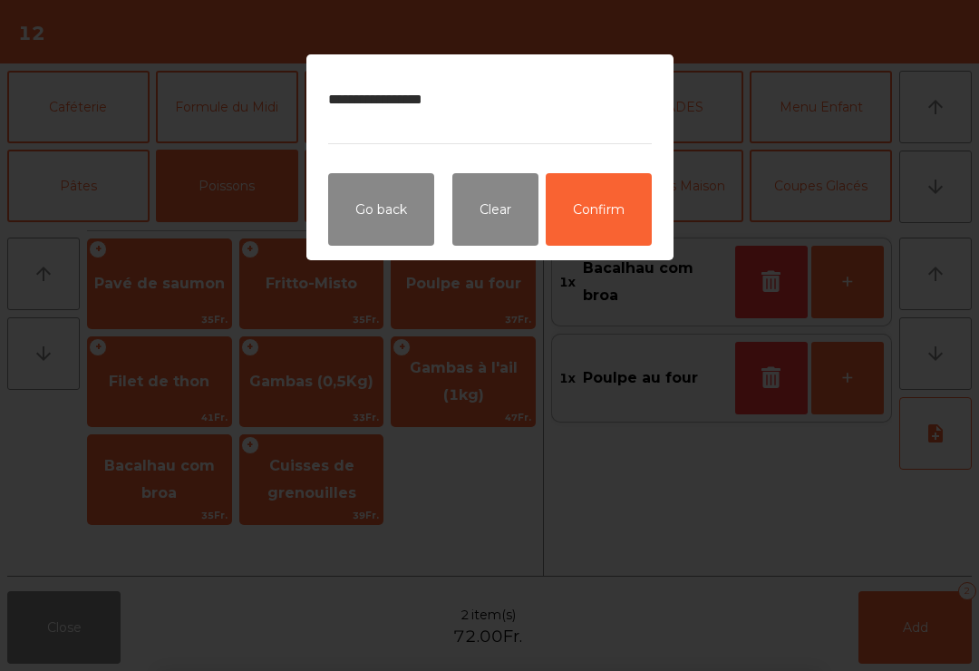
click at [600, 223] on button "Confirm" at bounding box center [599, 209] width 106 height 72
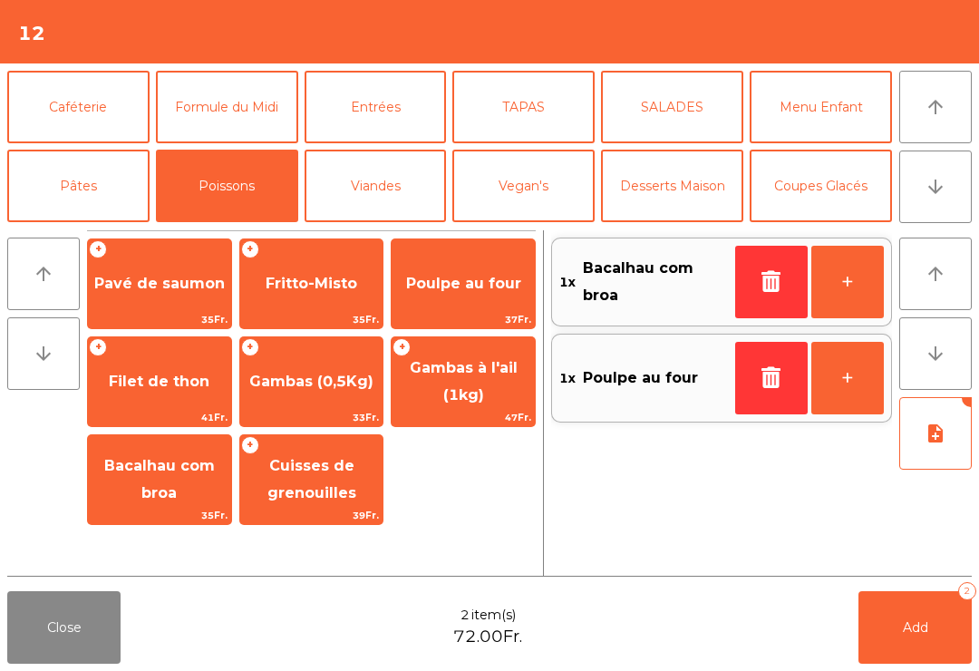
click at [921, 633] on span "Add" at bounding box center [915, 627] width 25 height 16
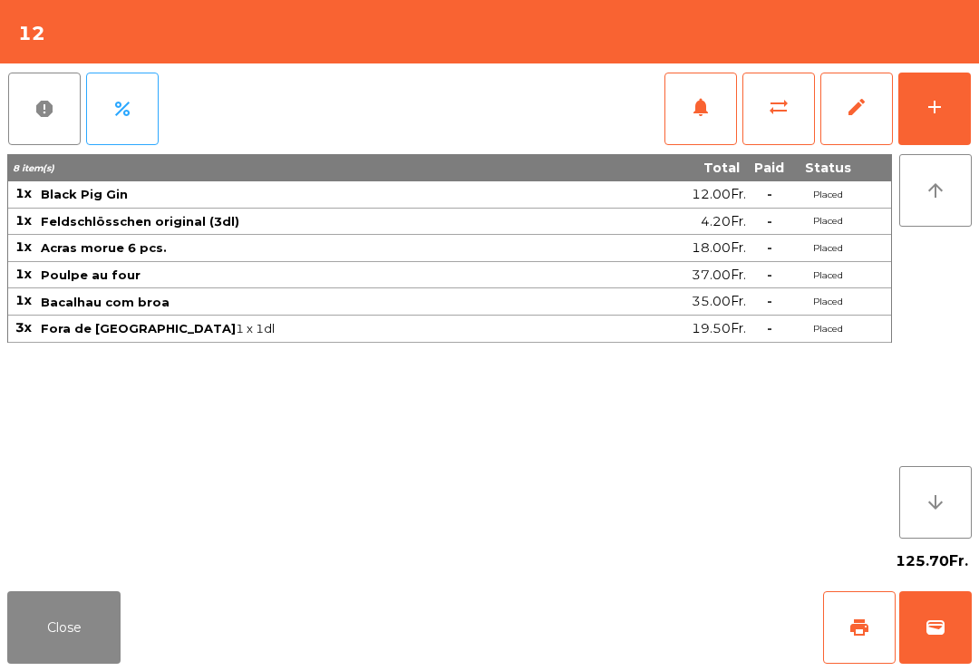
click at [8, 661] on button "Close" at bounding box center [63, 627] width 113 height 72
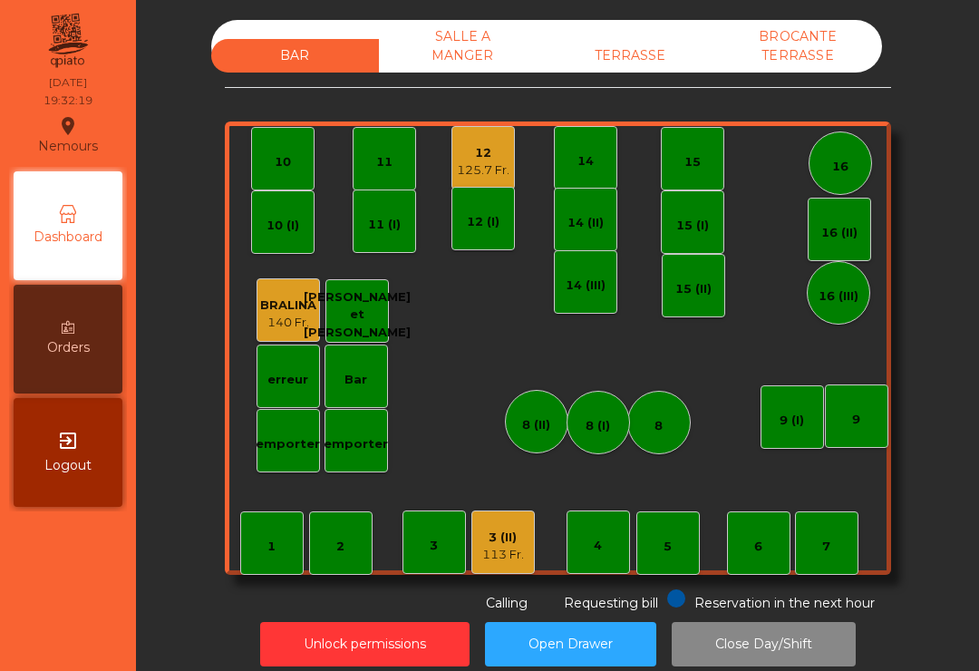
click at [615, 62] on div "TERRASSE" at bounding box center [630, 56] width 168 height 34
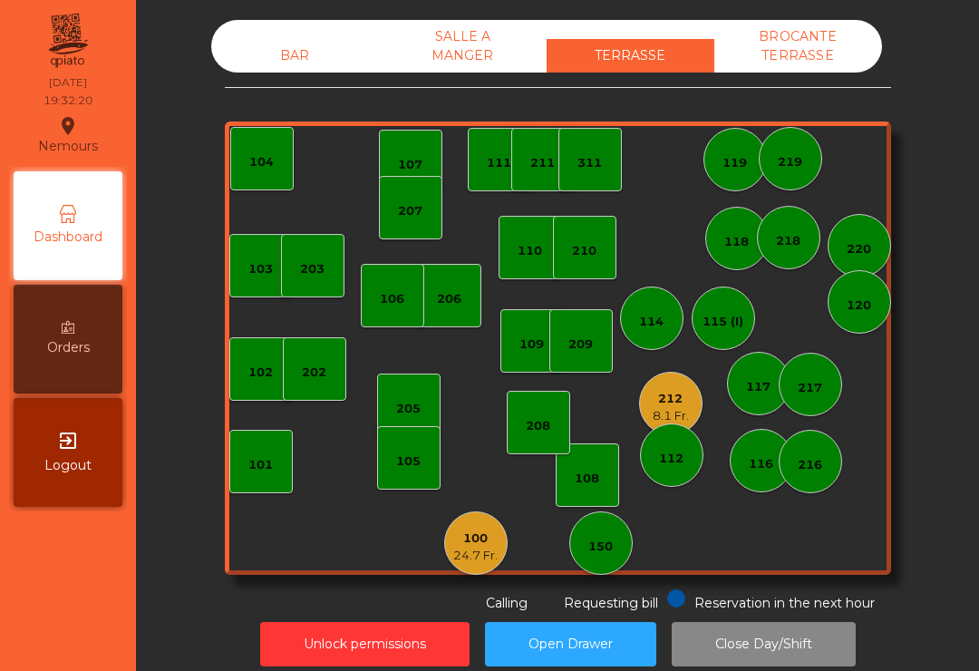
click at [664, 396] on div "212" at bounding box center [670, 399] width 36 height 18
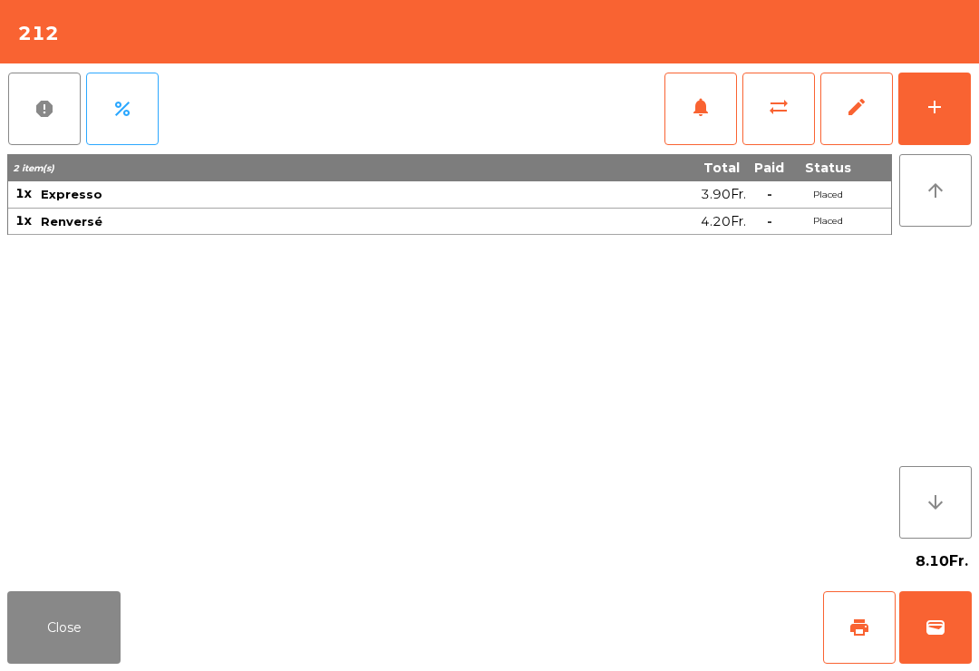
click at [858, 661] on button "print" at bounding box center [859, 627] width 72 height 72
